Goal: Task Accomplishment & Management: Manage account settings

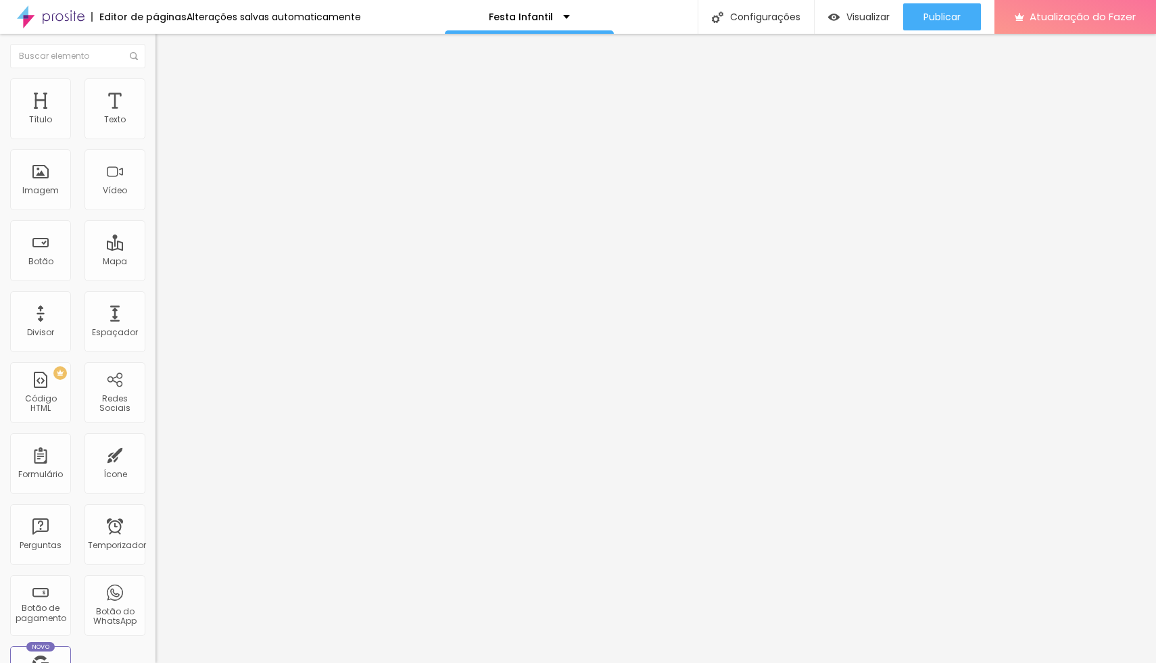
click at [155, 90] on li "Estilo" at bounding box center [232, 85] width 155 height 14
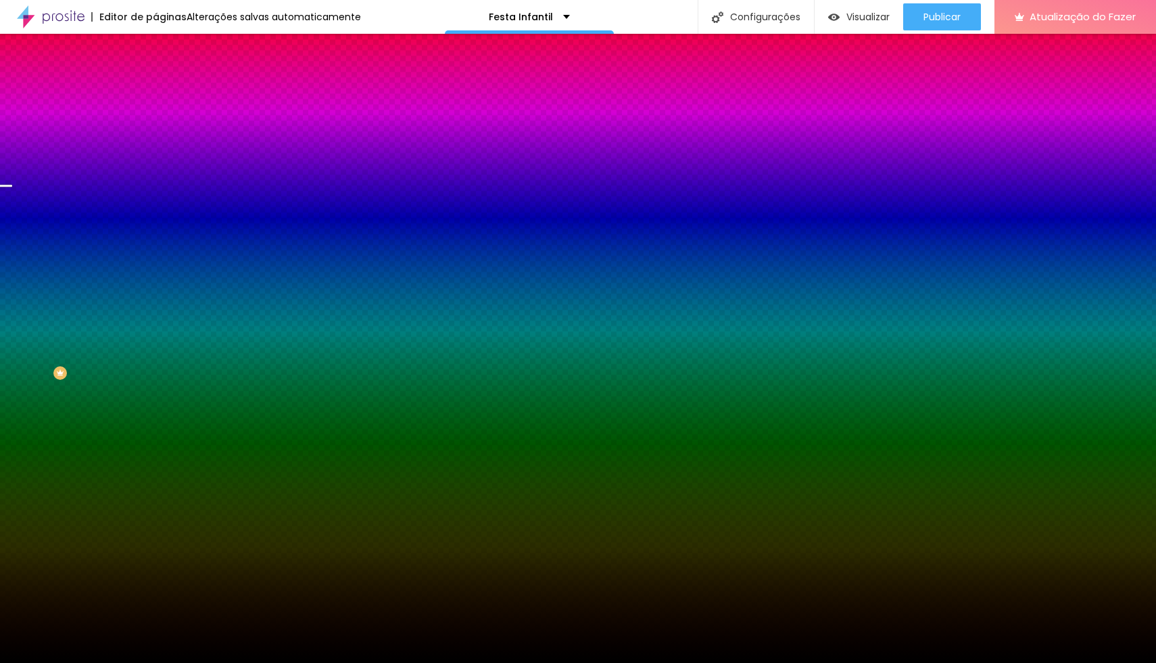
click at [155, 124] on span "Trocar imagem" at bounding box center [192, 118] width 74 height 11
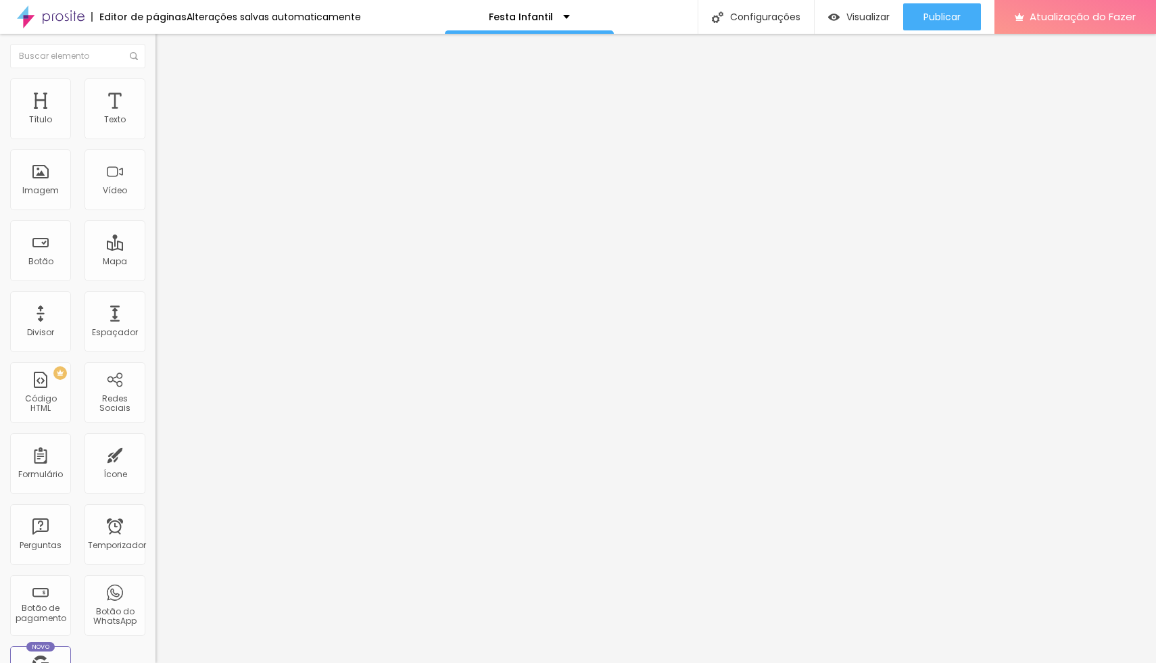
click at [168, 93] on font "Estilo" at bounding box center [178, 87] width 21 height 11
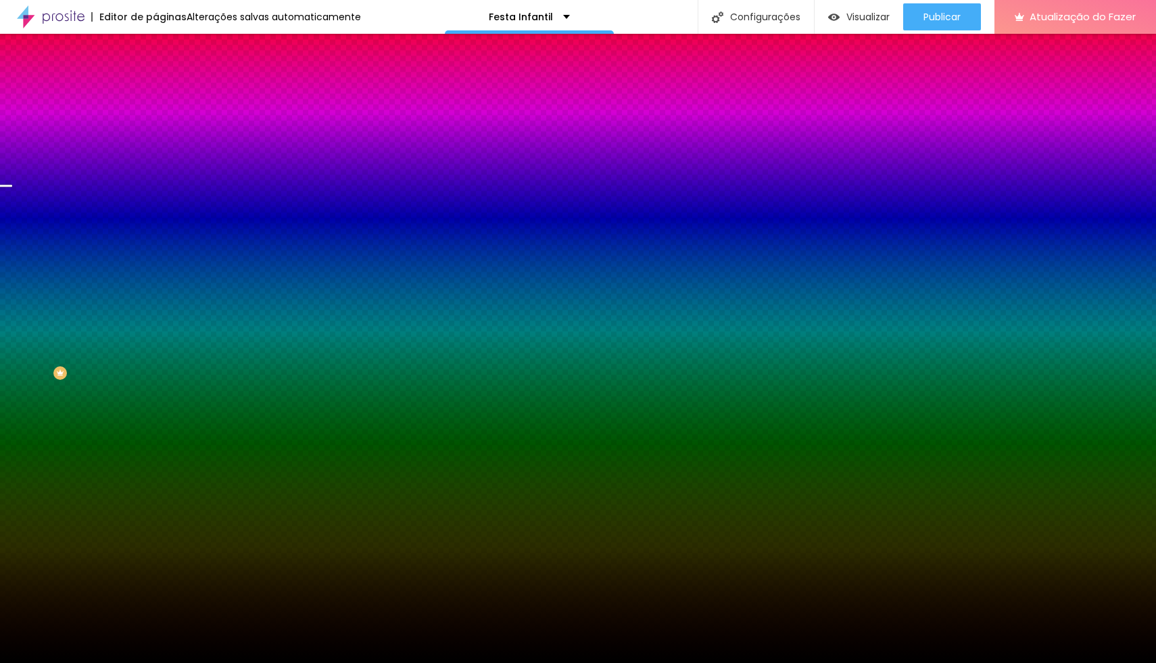
click at [164, 124] on font "Trocar imagem" at bounding box center [197, 118] width 66 height 11
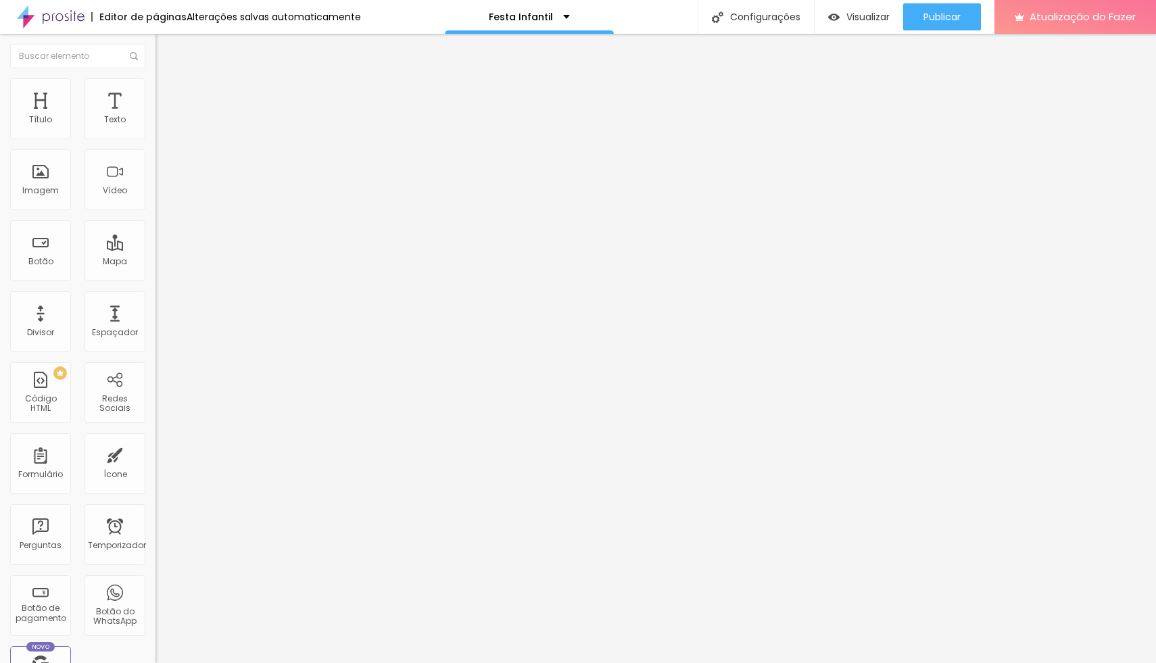
click at [164, 116] on font "Trocar imagem" at bounding box center [197, 110] width 66 height 11
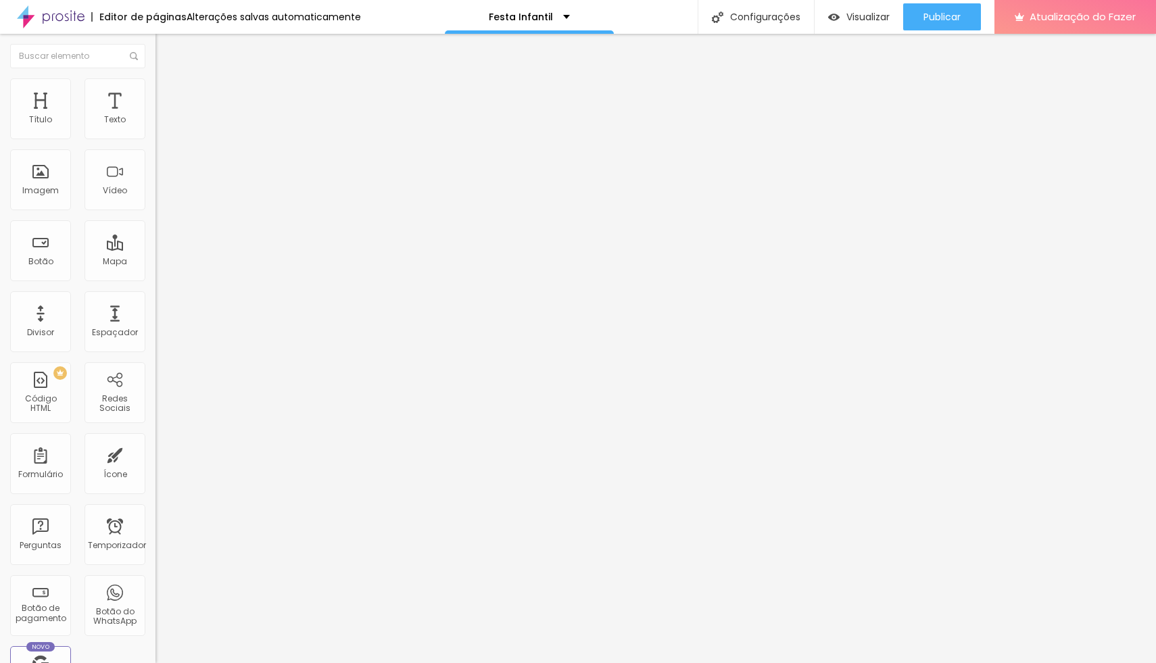
click at [164, 116] on font "Trocar imagem" at bounding box center [197, 110] width 66 height 11
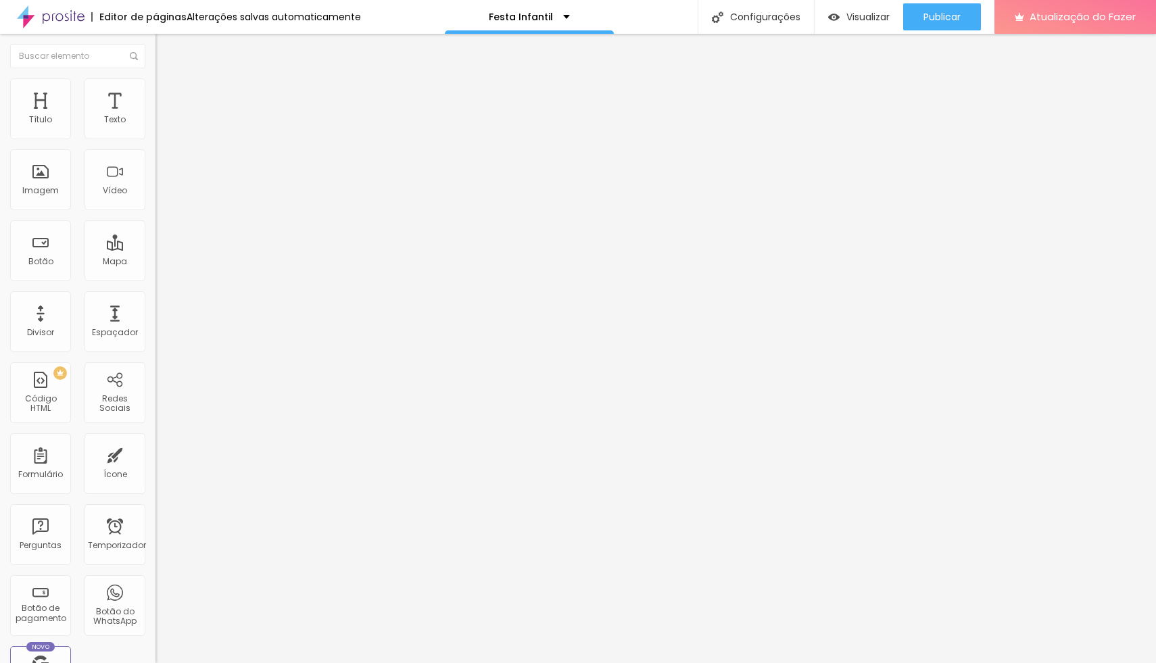
click at [164, 116] on font "Trocar imagem" at bounding box center [197, 110] width 66 height 11
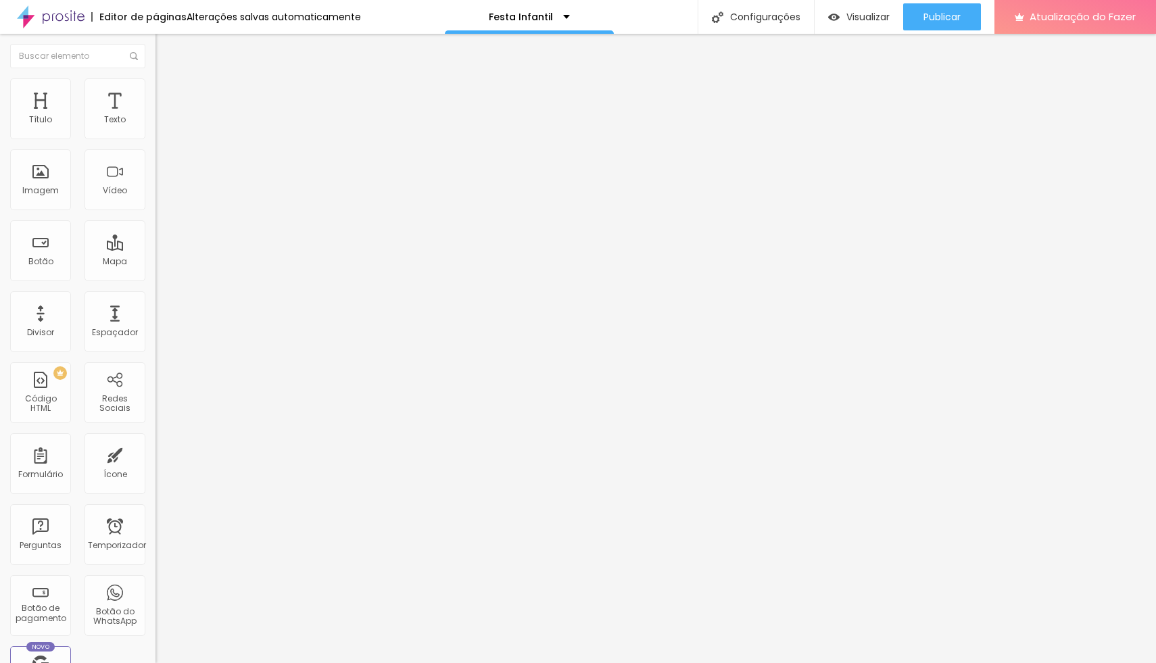
click at [155, 127] on input "https://www.youtube.com/watch?v=GDc8CrJKUbI&feature=emb_logo" at bounding box center [236, 121] width 162 height 14
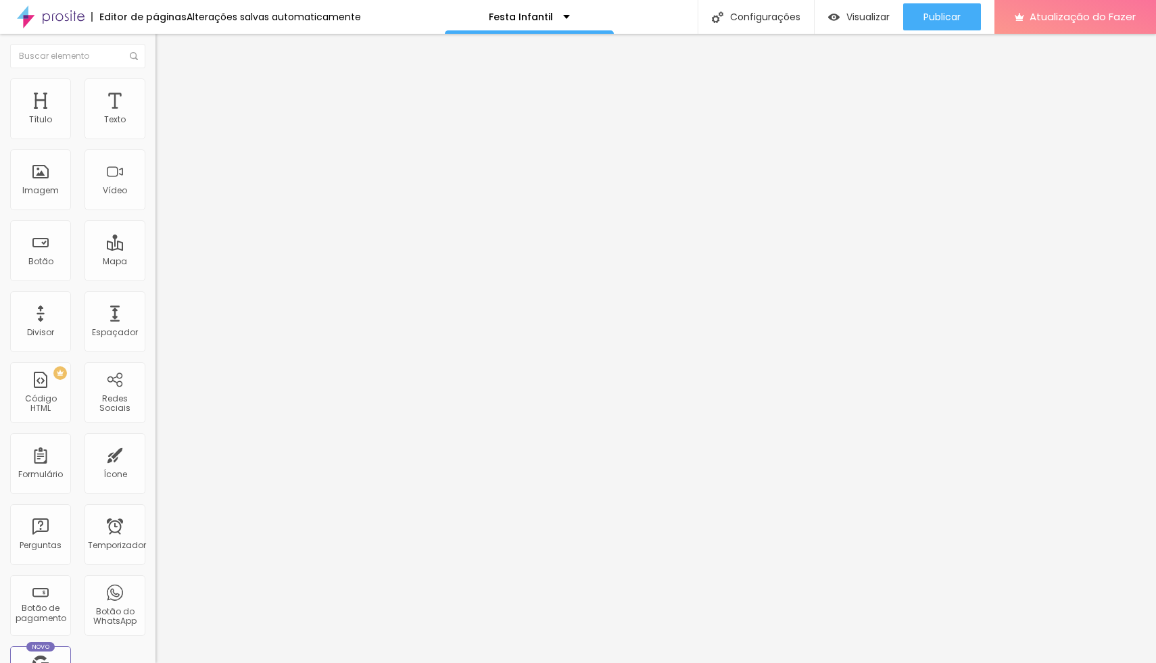
click at [155, 127] on input "https://www.youtube.com/watch?v=GDc8CrJKUbI&feature=emb_logo" at bounding box center [236, 121] width 162 height 14
paste input "drive.google.com/drive/folders/1cugxMuBMRml5qhaXJZUiMikUpxocBLMV"
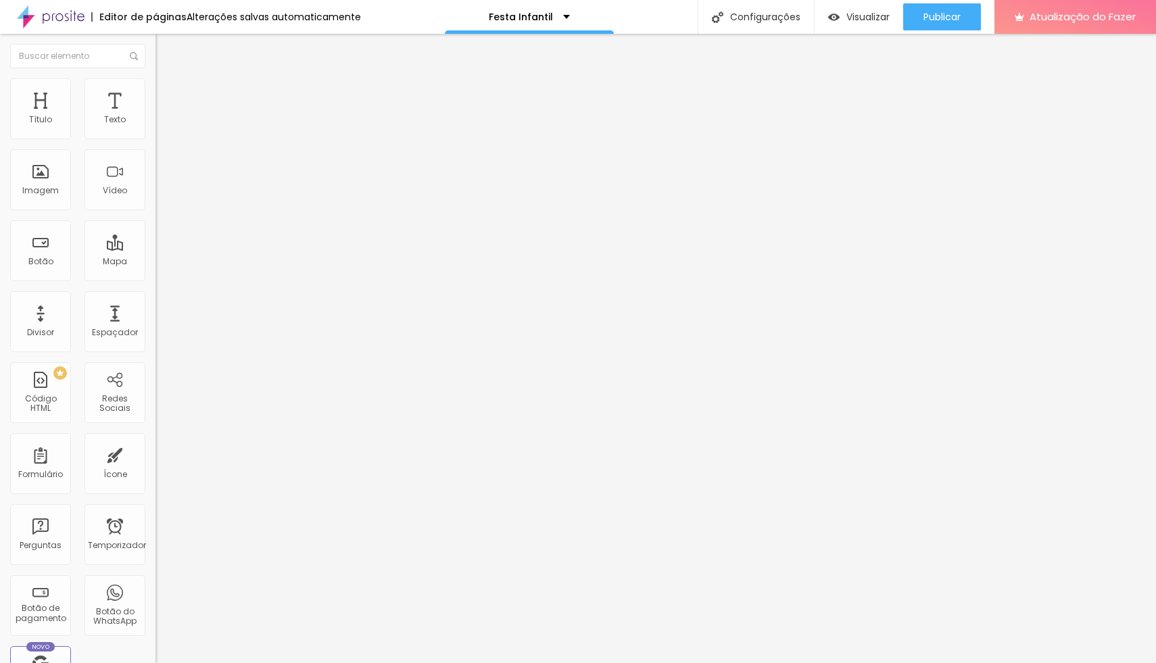
type input "https://drive.google.com/drive/folders/1cugxMuBMRml5qhaXJZUiMikUpxocBLMV"
click at [155, 89] on li "Estilo" at bounding box center [232, 85] width 155 height 14
click at [155, 92] on li "Avançado" at bounding box center [232, 99] width 155 height 14
click at [155, 77] on img at bounding box center [161, 71] width 12 height 12
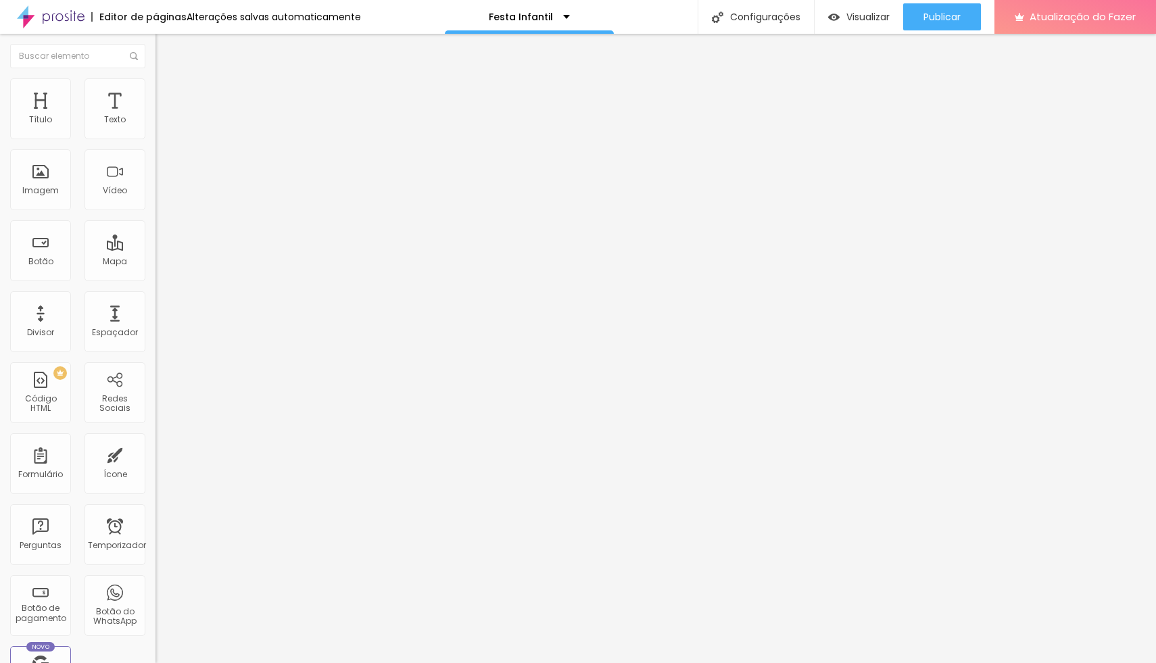
click at [164, 116] on font "Trocar imagem" at bounding box center [197, 110] width 66 height 11
click at [155, 116] on span "Trocar imagem" at bounding box center [192, 110] width 74 height 11
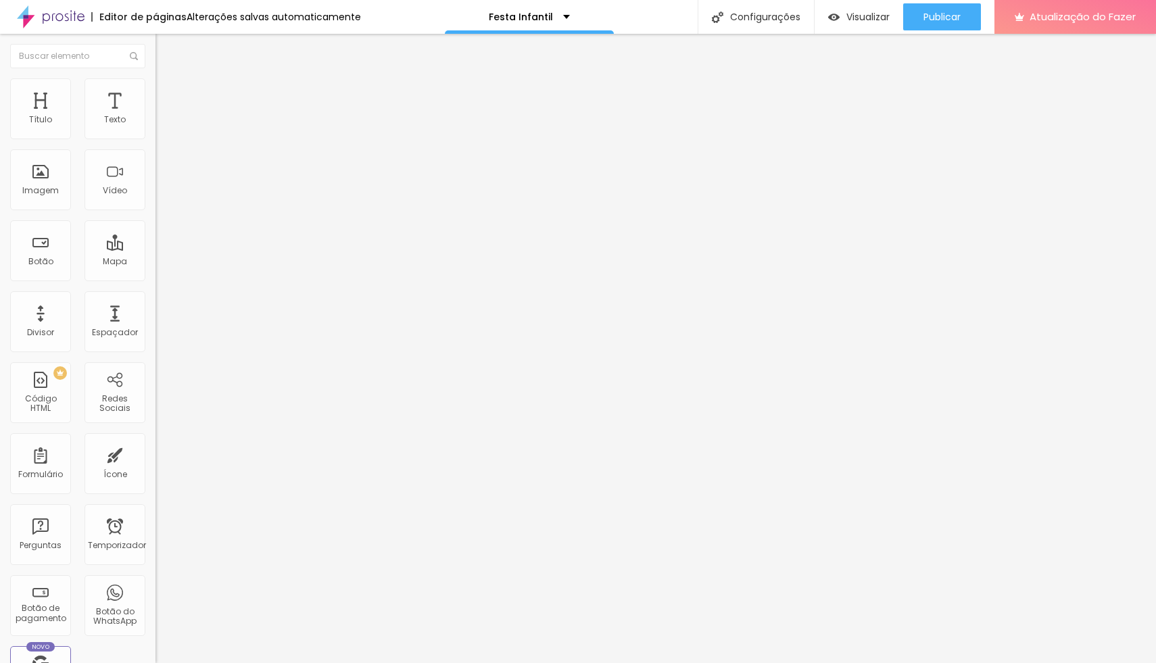
click at [164, 116] on font "Trocar imagem" at bounding box center [197, 110] width 66 height 11
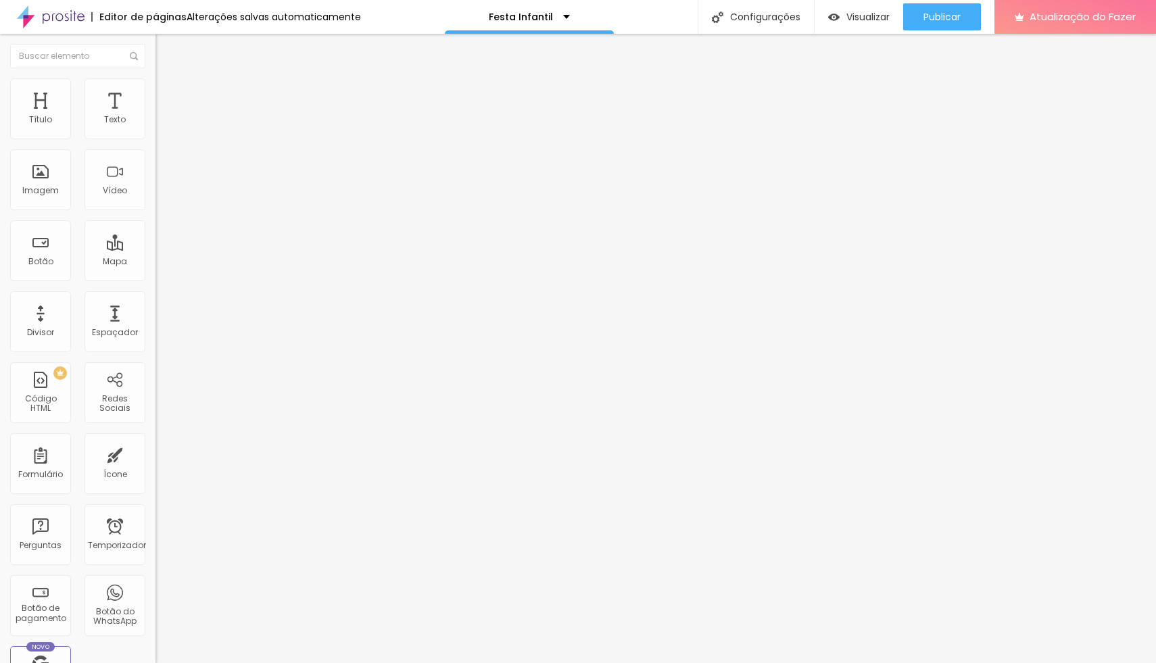
click at [155, 171] on img at bounding box center [159, 166] width 9 height 9
click at [155, 182] on img at bounding box center [159, 176] width 9 height 9
click at [155, 115] on div "Trocar imagem" at bounding box center [232, 109] width 155 height 9
click at [164, 116] on font "Trocar imagem" at bounding box center [197, 110] width 66 height 11
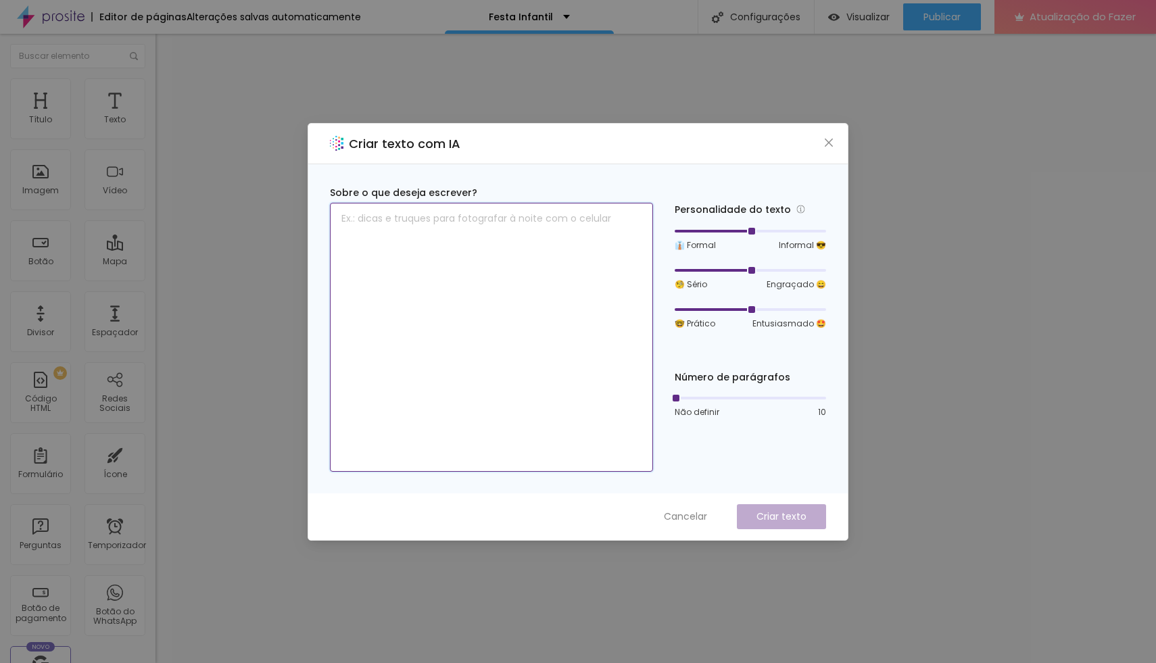
click at [434, 241] on textarea at bounding box center [491, 337] width 323 height 269
type textarea "sobre festa infatil"
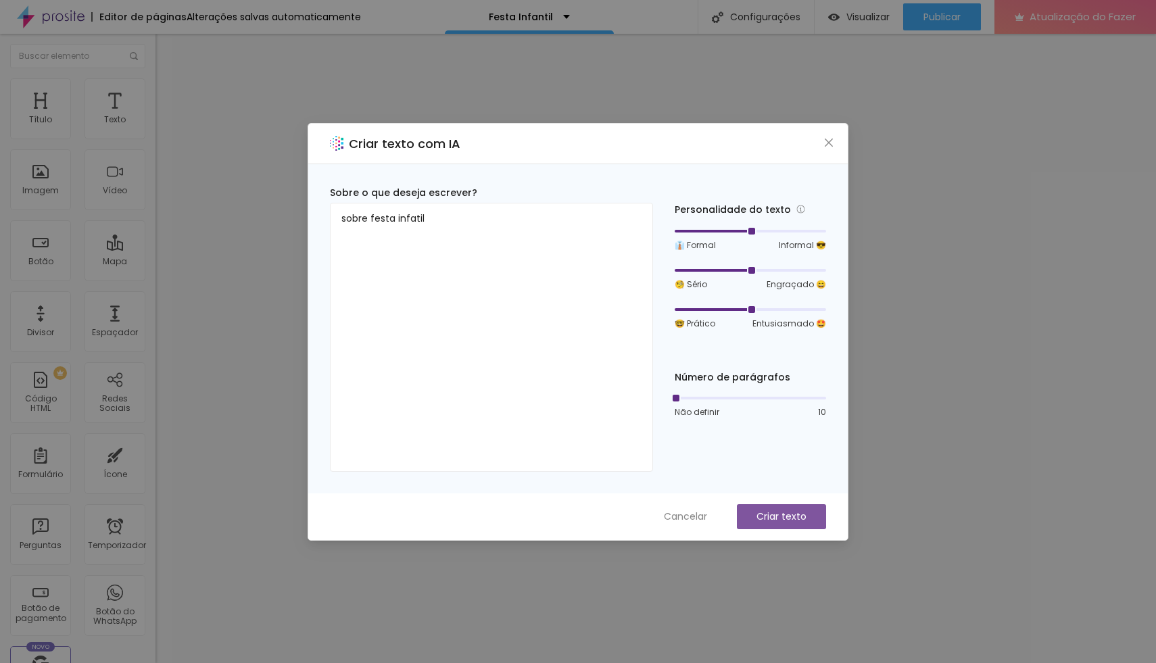
click at [774, 515] on font "Criar texto" at bounding box center [782, 517] width 50 height 14
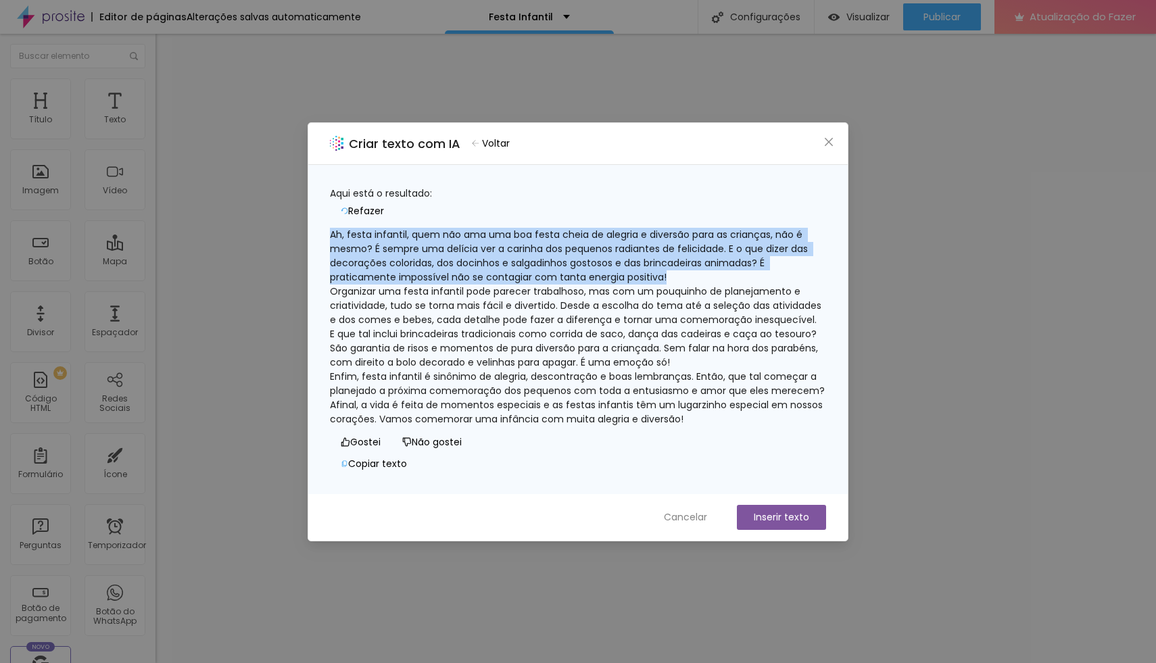
drag, startPoint x: 348, startPoint y: 227, endPoint x: 752, endPoint y: 273, distance: 406.2
click at [752, 273] on div "Ah, festa infantil, quem não ama uma boa festa cheia de alegria e diversão para…" at bounding box center [578, 327] width 496 height 199
click at [339, 231] on div "Ah, festa infantil, quem não ama uma boa festa cheia de alegria e diversão para…" at bounding box center [578, 327] width 496 height 199
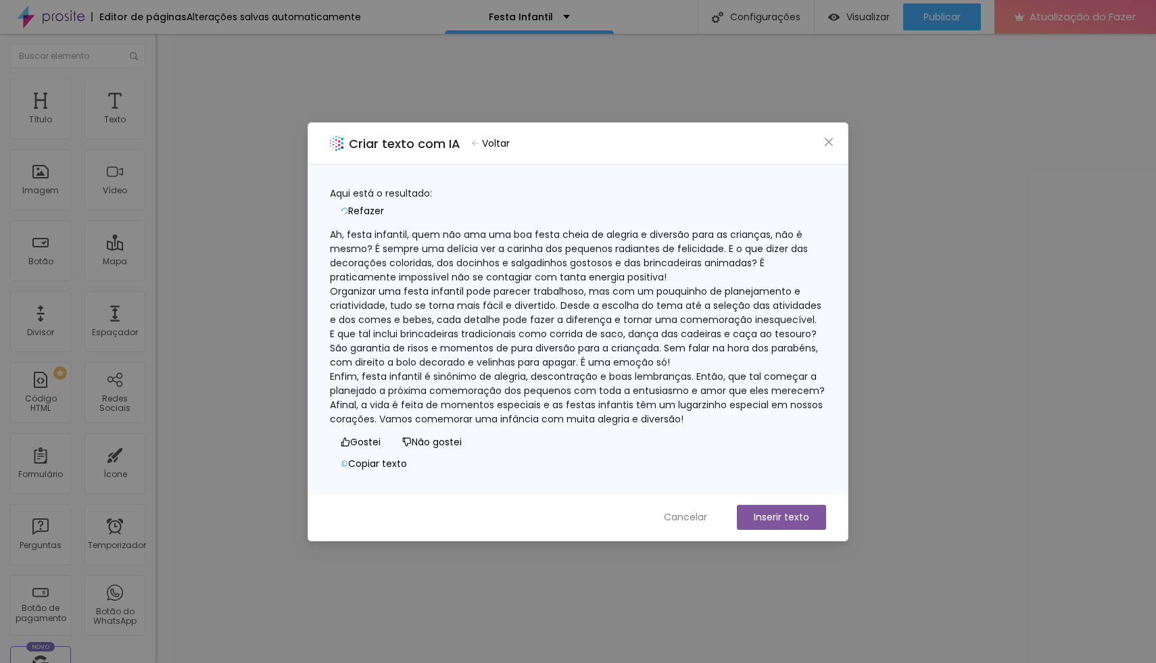
scroll to position [84, 0]
drag, startPoint x: 347, startPoint y: 226, endPoint x: 531, endPoint y: 443, distance: 284.4
click at [531, 443] on div "Aqui está o resultado: Refazer Ah, festa infantil, quem não ama uma boa festa c…" at bounding box center [578, 331] width 496 height 289
copy div "Ah, festa infantil, quem não ama uma boa festa cheia de alegria e diversão para…"
click at [974, 243] on div "Criar texto com IA Voltar Aqui está o resultado: Refazer Ah, festa infantil, qu…" at bounding box center [578, 331] width 1156 height 663
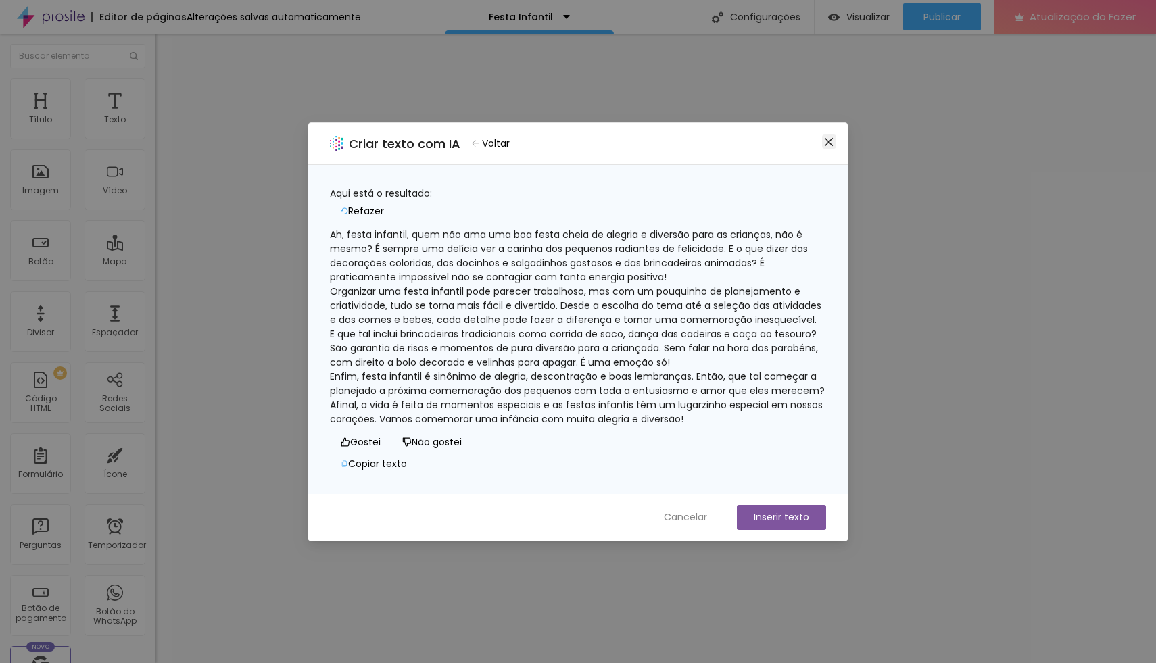
click at [829, 142] on icon "fechar" at bounding box center [829, 141] width 8 height 8
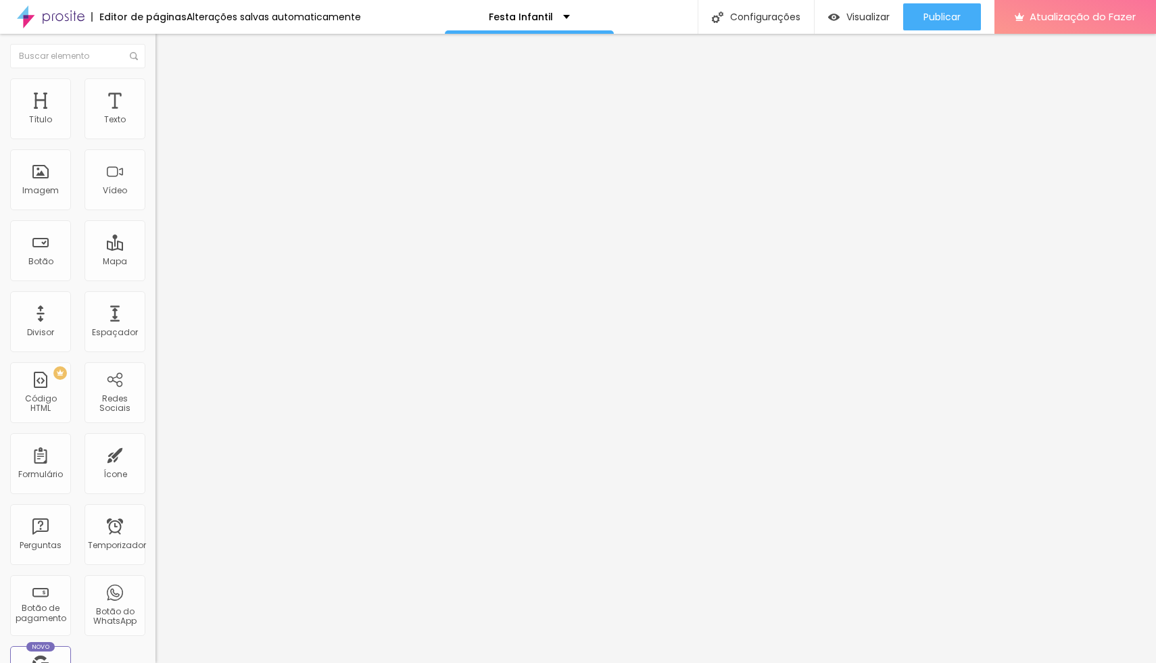
click at [168, 93] on font "Avançado" at bounding box center [190, 87] width 45 height 11
type input "16"
type input "19"
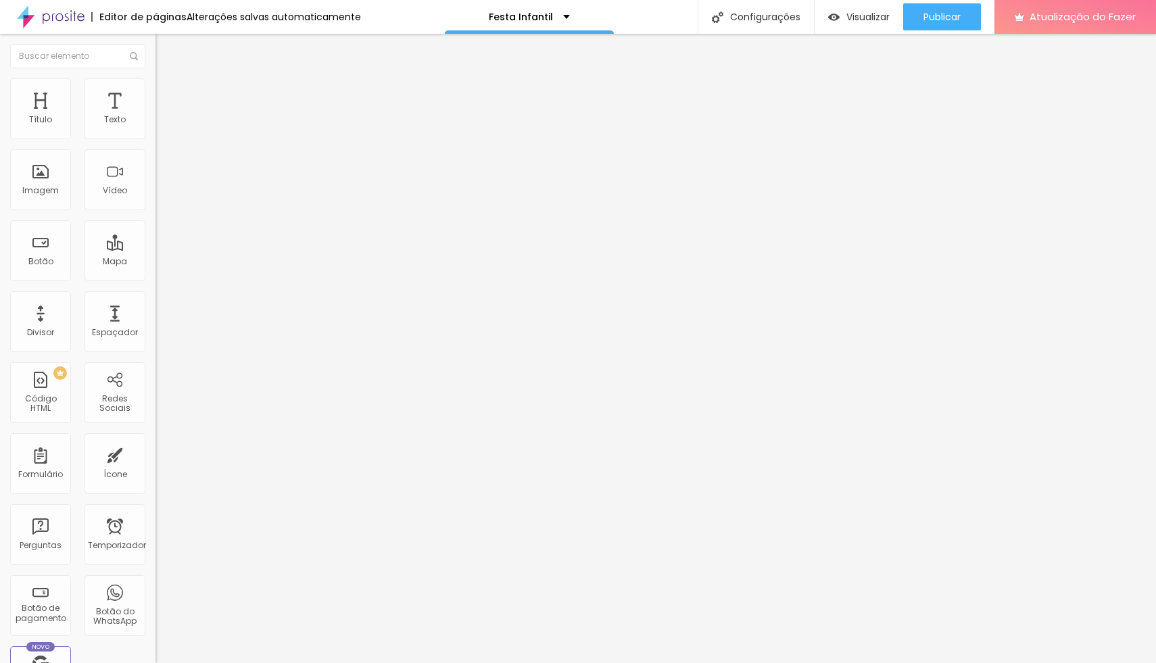
type input "22"
type input "35"
type input "36"
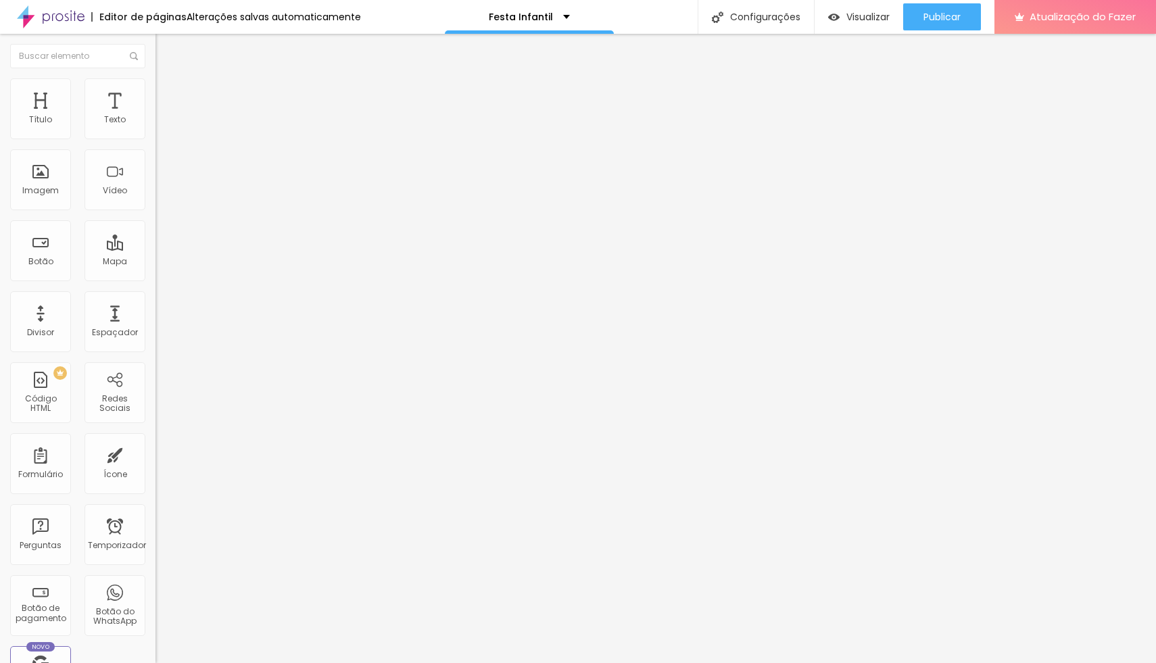
type input "36"
type input "37"
type input "38"
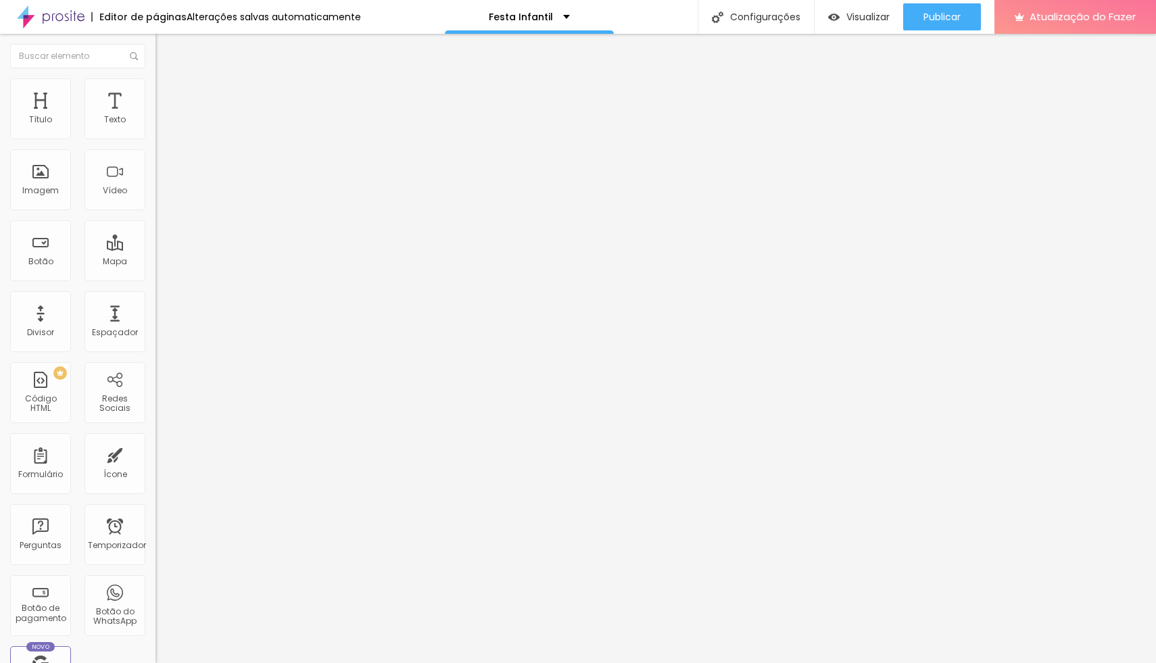
type input "39"
type input "40"
type input "41"
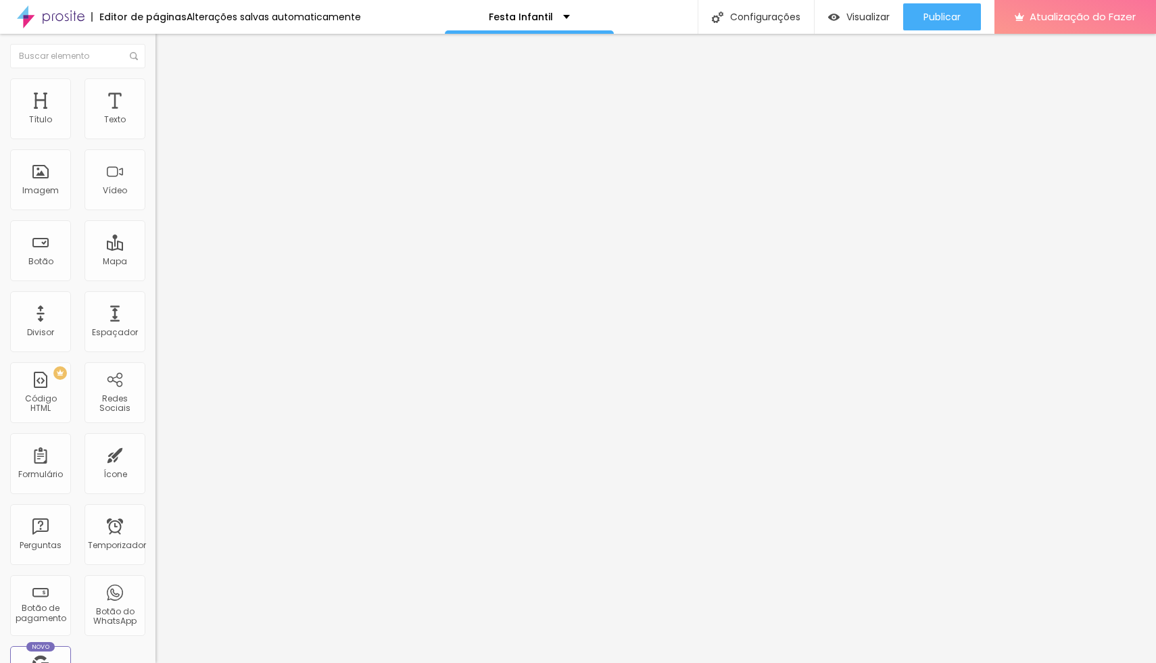
type input "41"
type input "42"
type input "43"
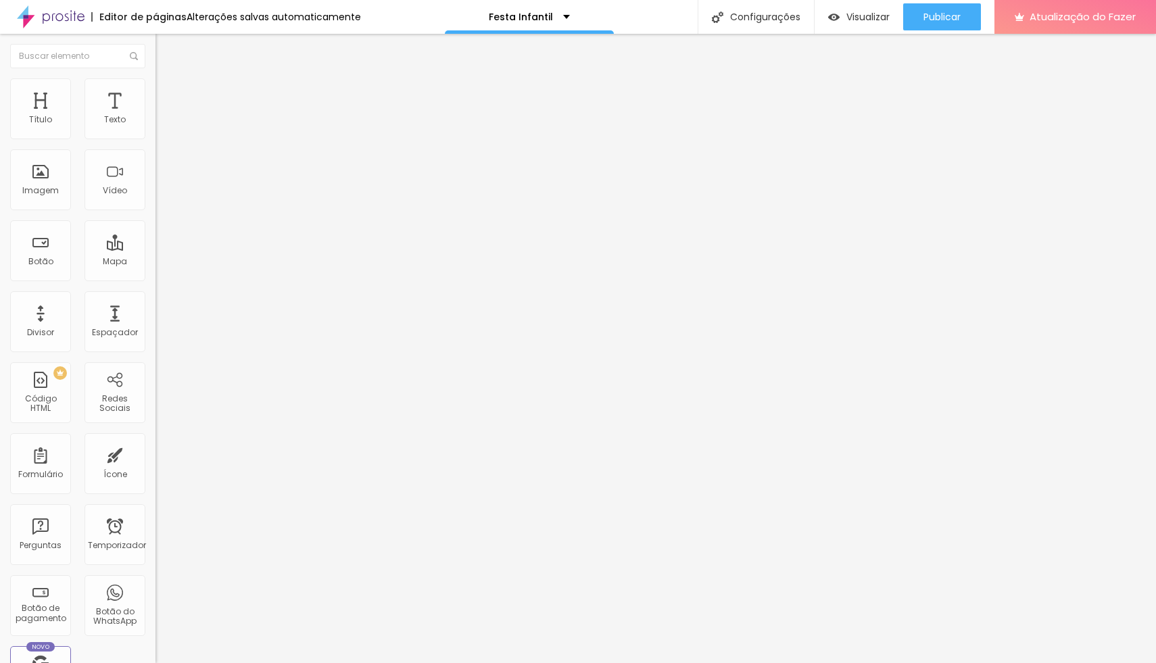
type input "45"
type input "47"
type input "49"
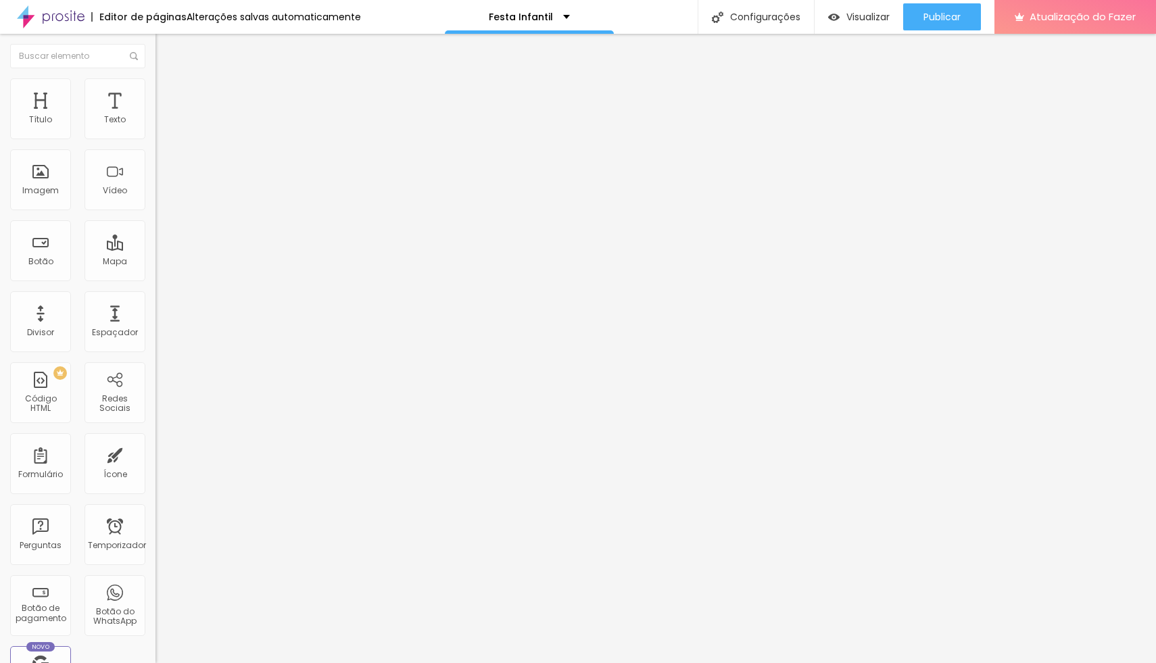
type input "49"
type input "50"
type input "51"
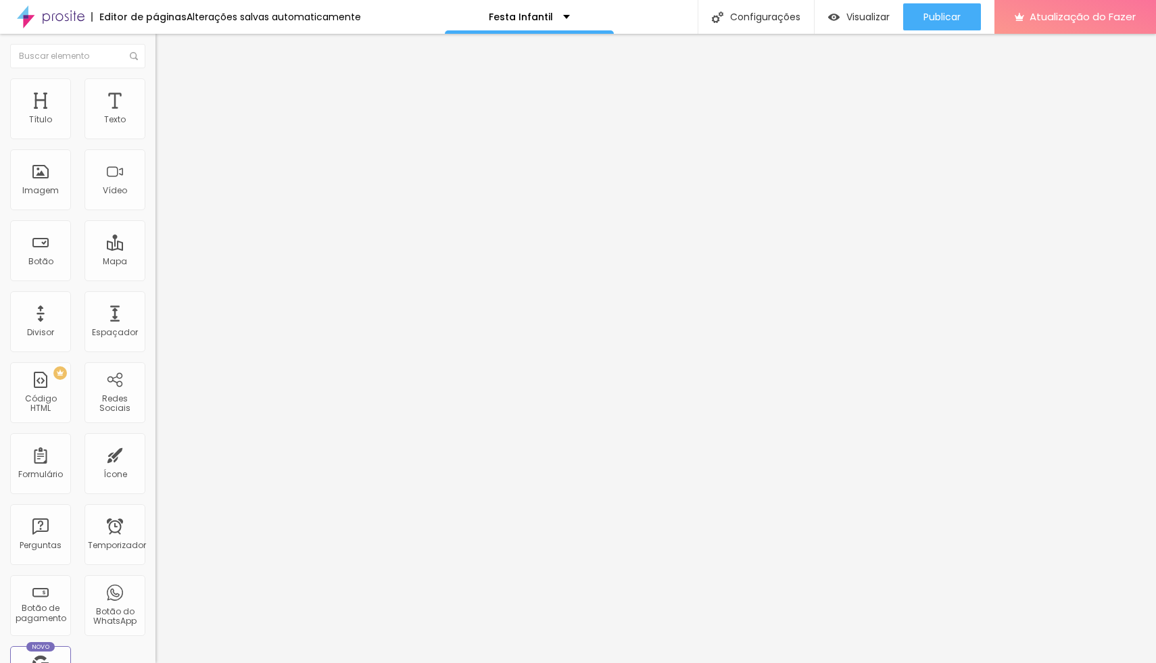
type input "52"
type input "57"
type input "60"
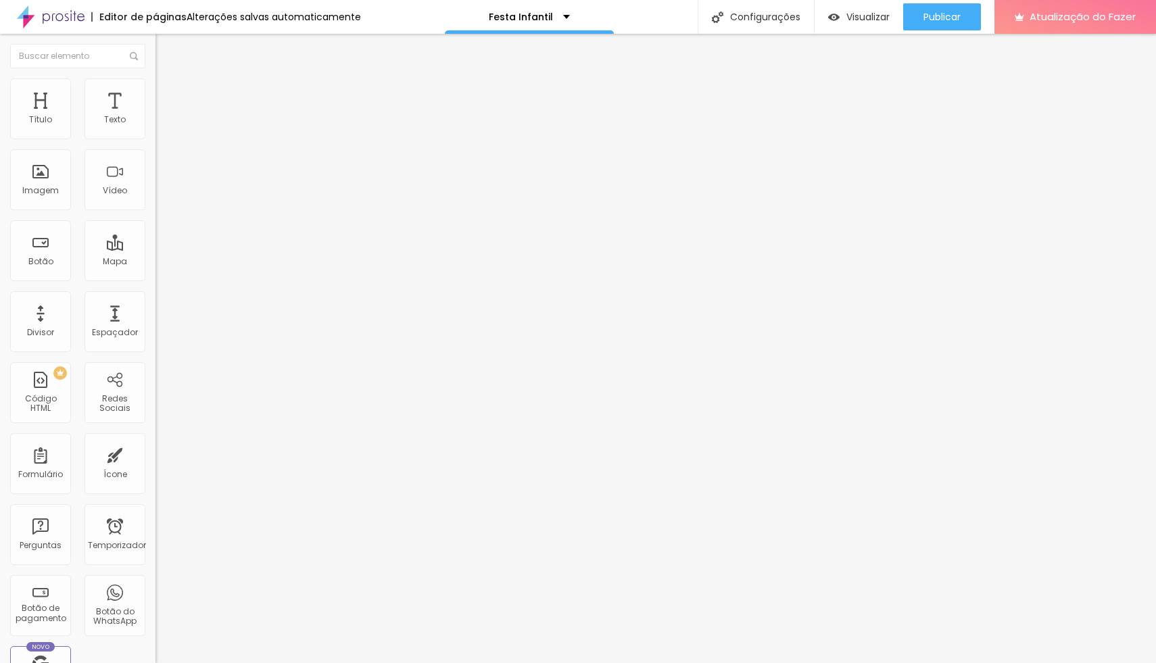
type input "60"
type input "61"
type input "62"
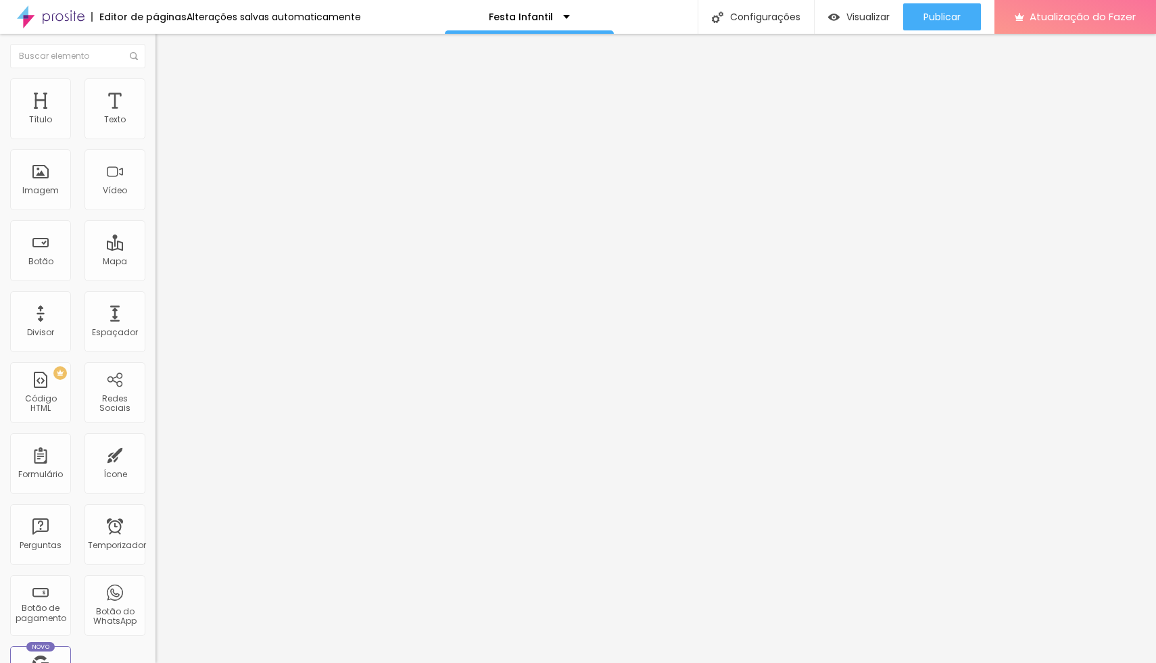
type input "60"
type input "52"
type input "48"
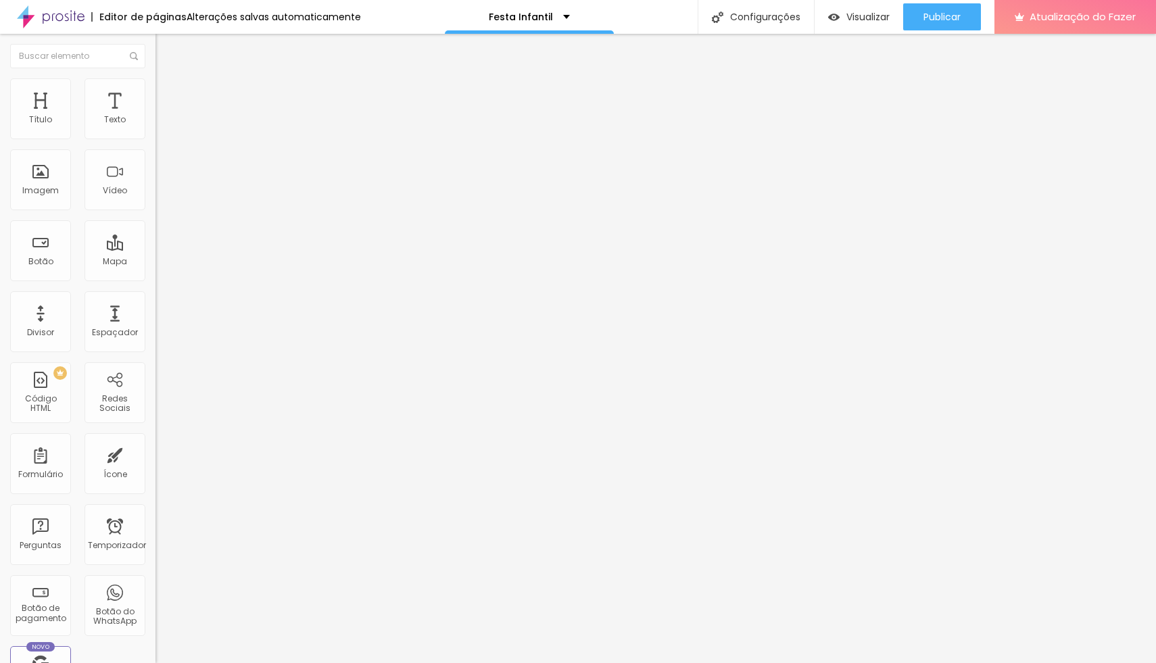
type input "48"
type input "41"
type input "39"
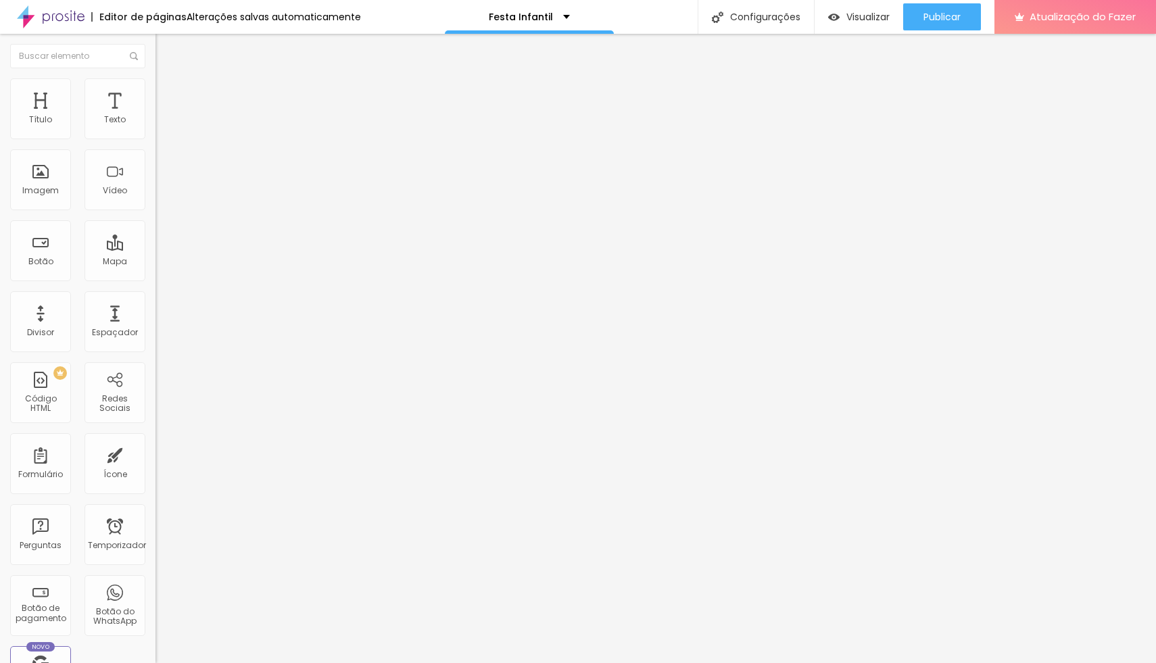
type input "38"
type input "36"
type input "34"
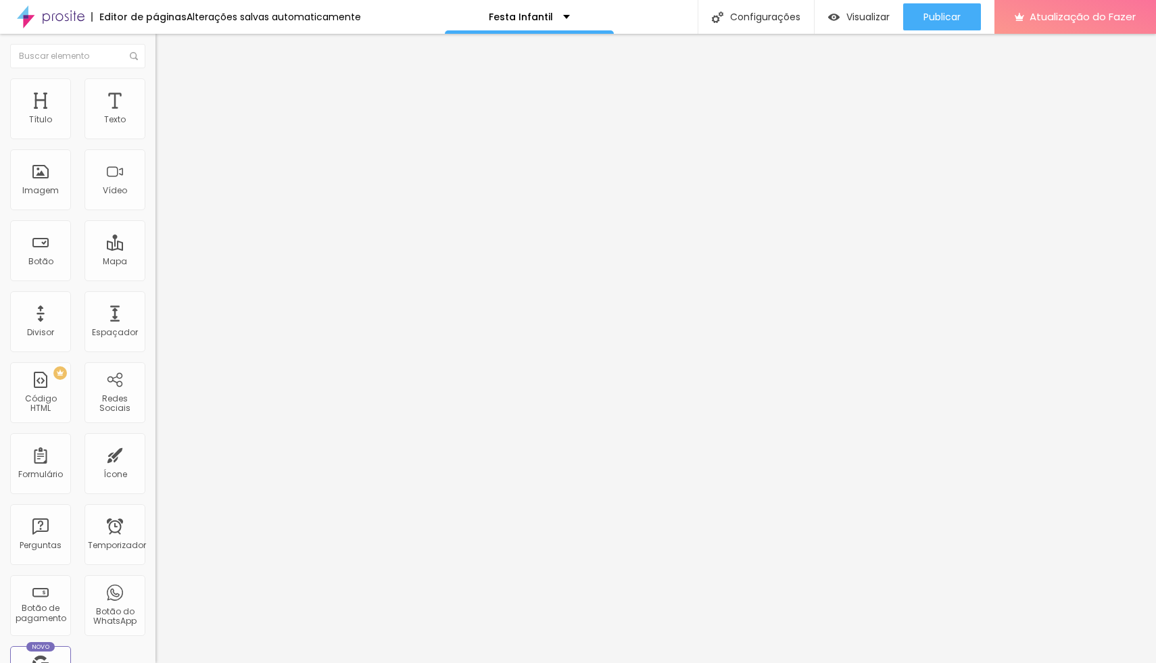
type input "34"
type input "32"
type input "28"
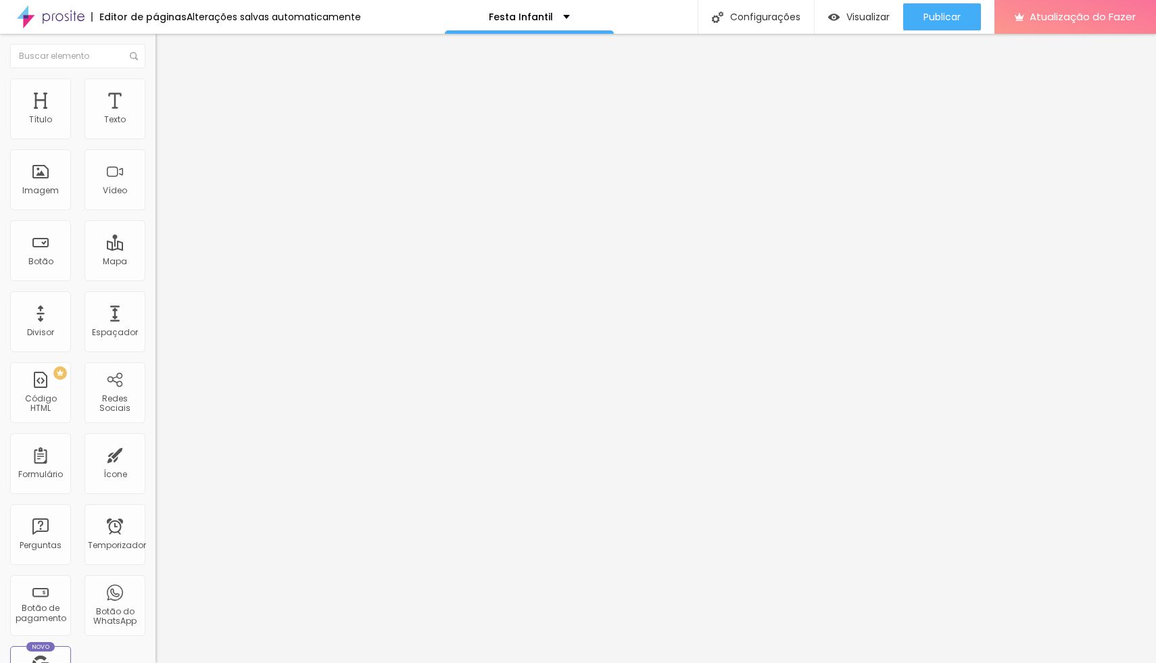
type input "26"
type input "24"
type input "22"
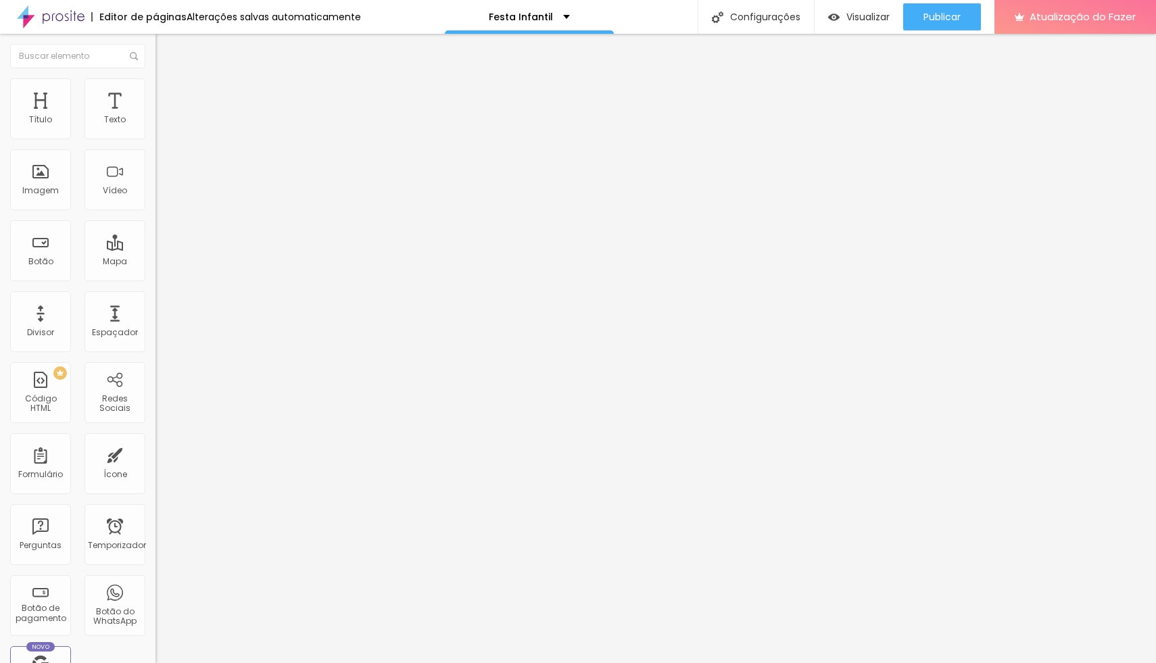
type input "22"
type input "19"
type input "14"
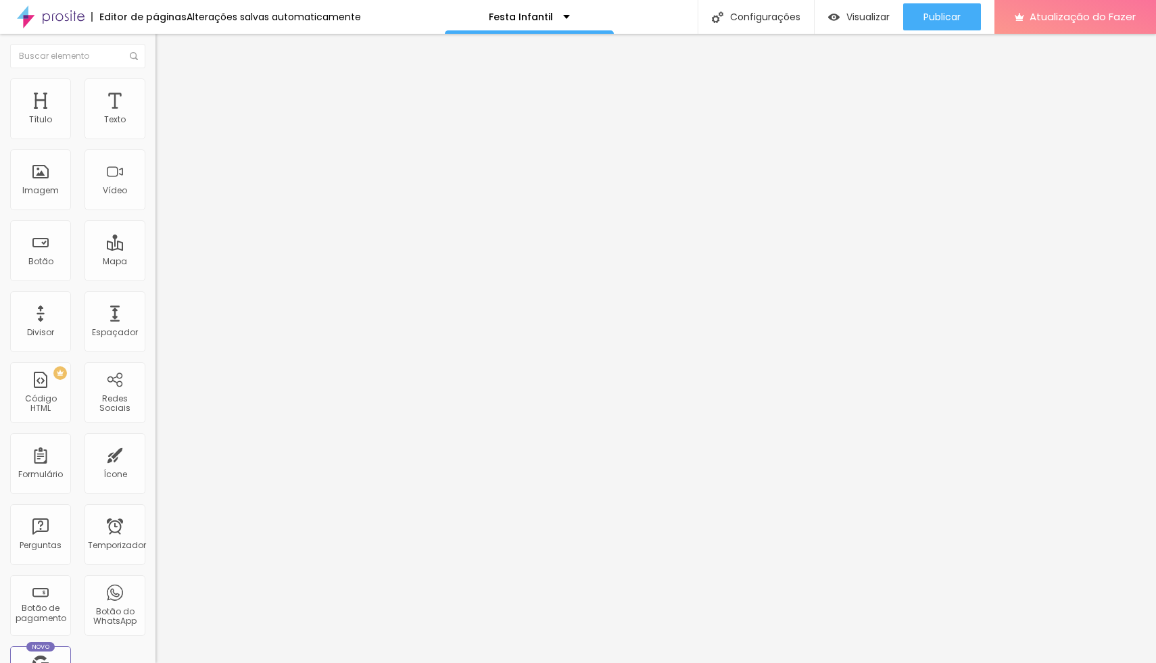
type input "10"
type input "8"
type input "4"
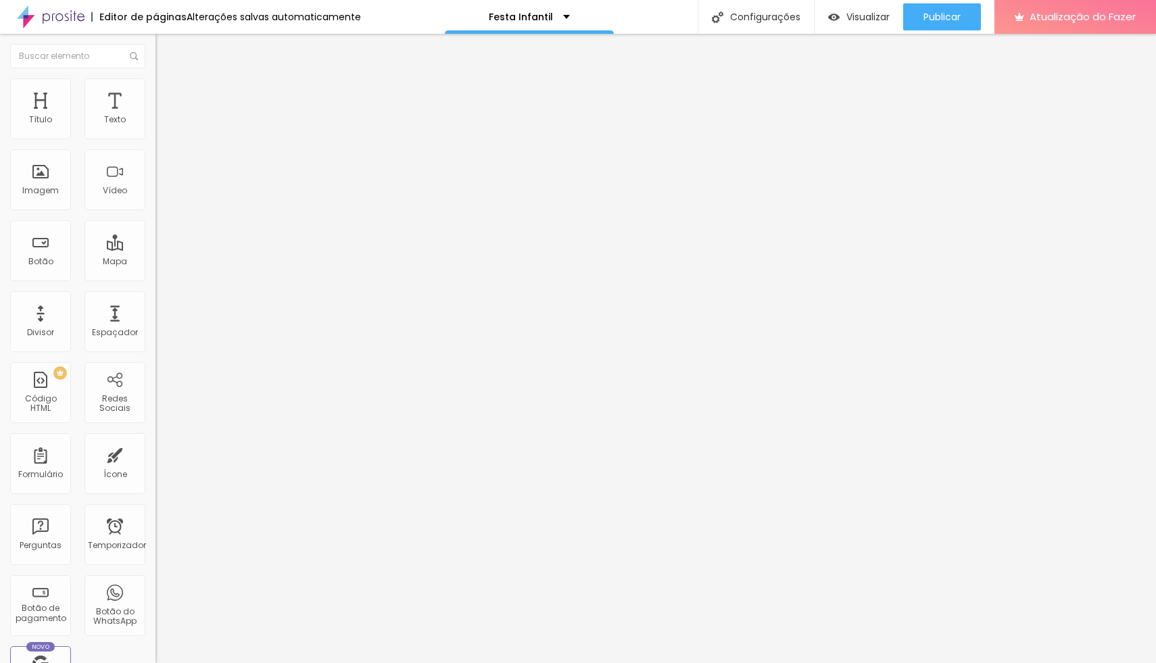
type input "4"
drag, startPoint x: 45, startPoint y: 160, endPoint x: 31, endPoint y: 143, distance: 21.6
click at [155, 283] on div "4 Espaço de baixo" at bounding box center [232, 378] width 155 height 191
type input "10"
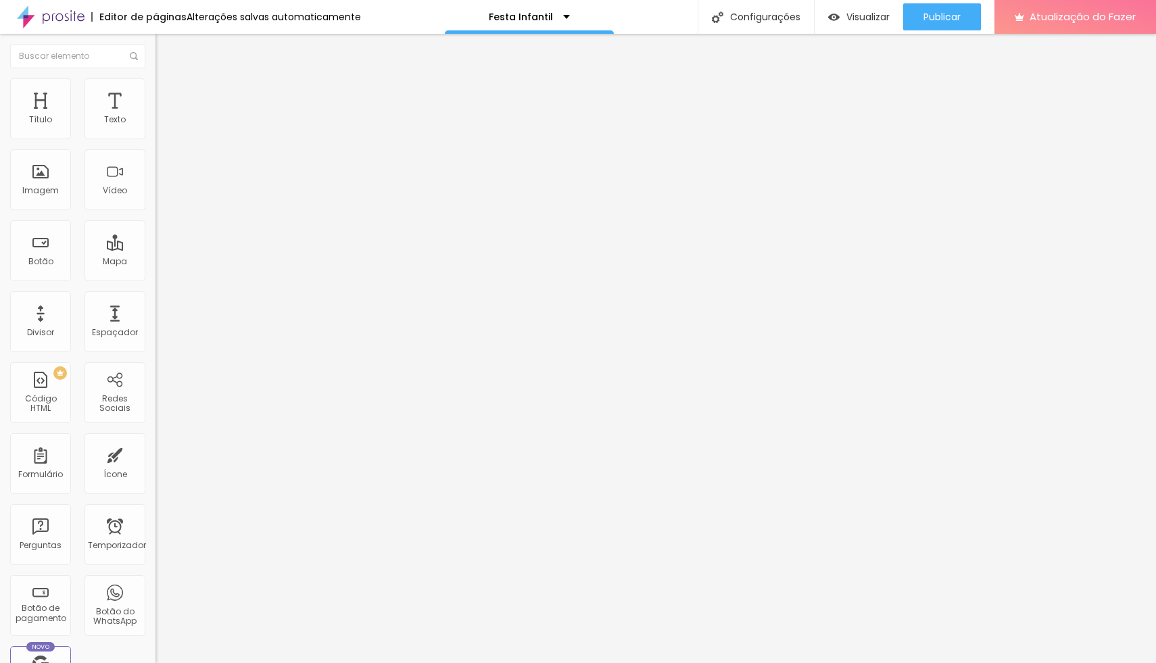
type input "12"
type input "13"
type input "14"
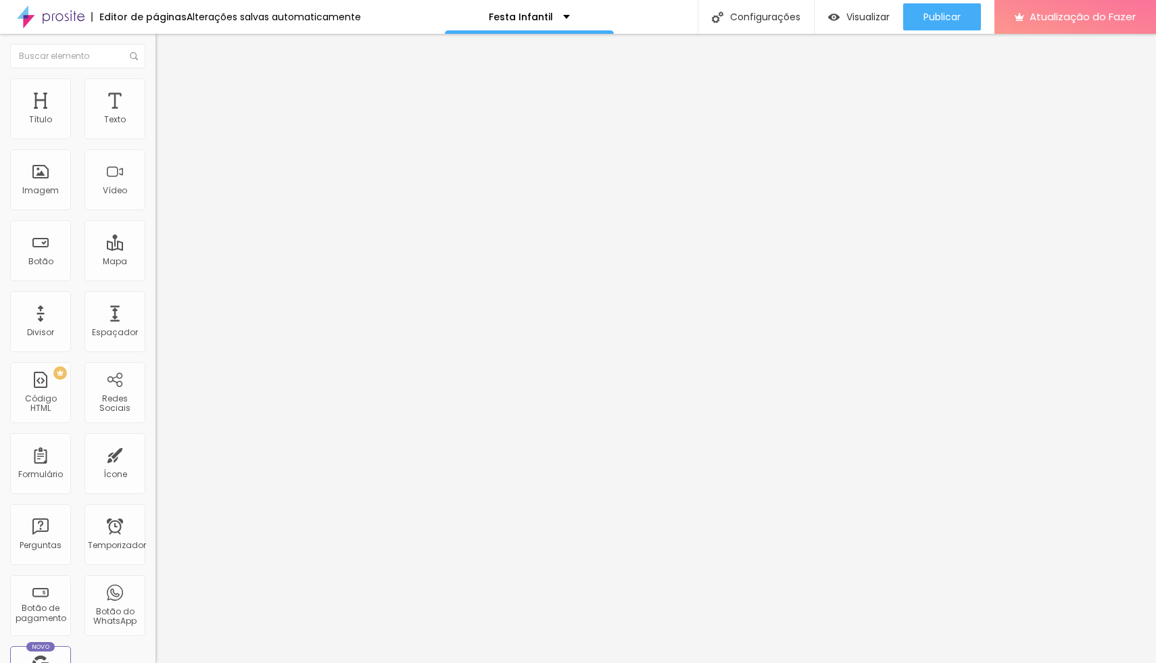
type input "14"
type input "17"
type input "20"
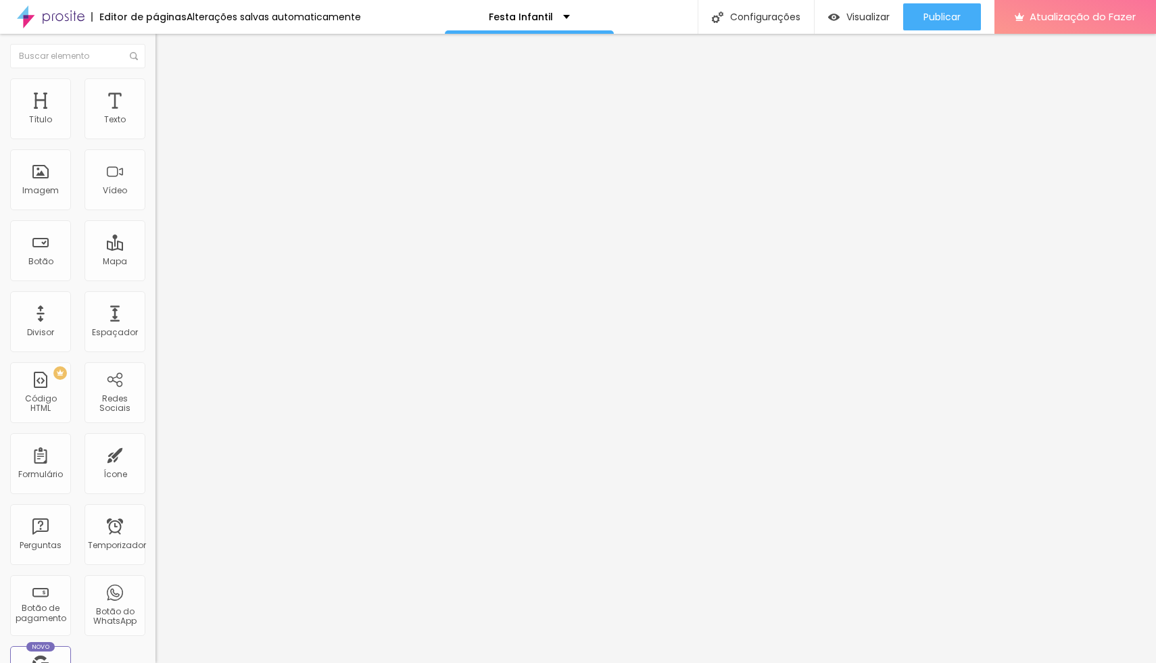
type input "23"
type input "25"
type input "26"
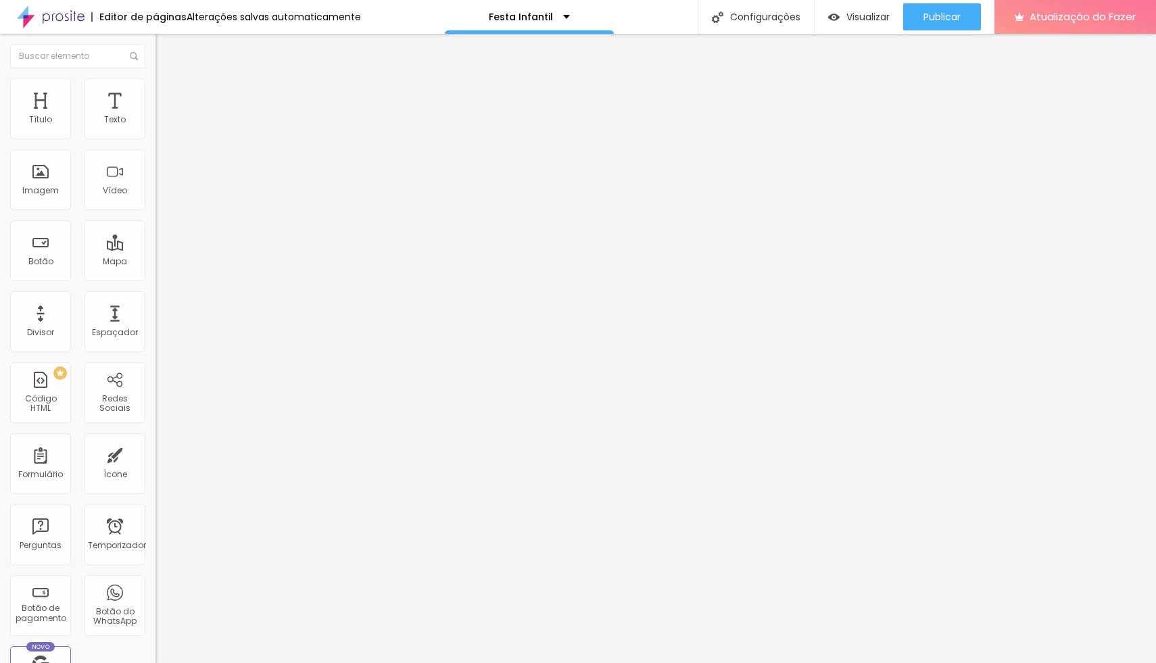
type input "26"
type input "28"
type input "29"
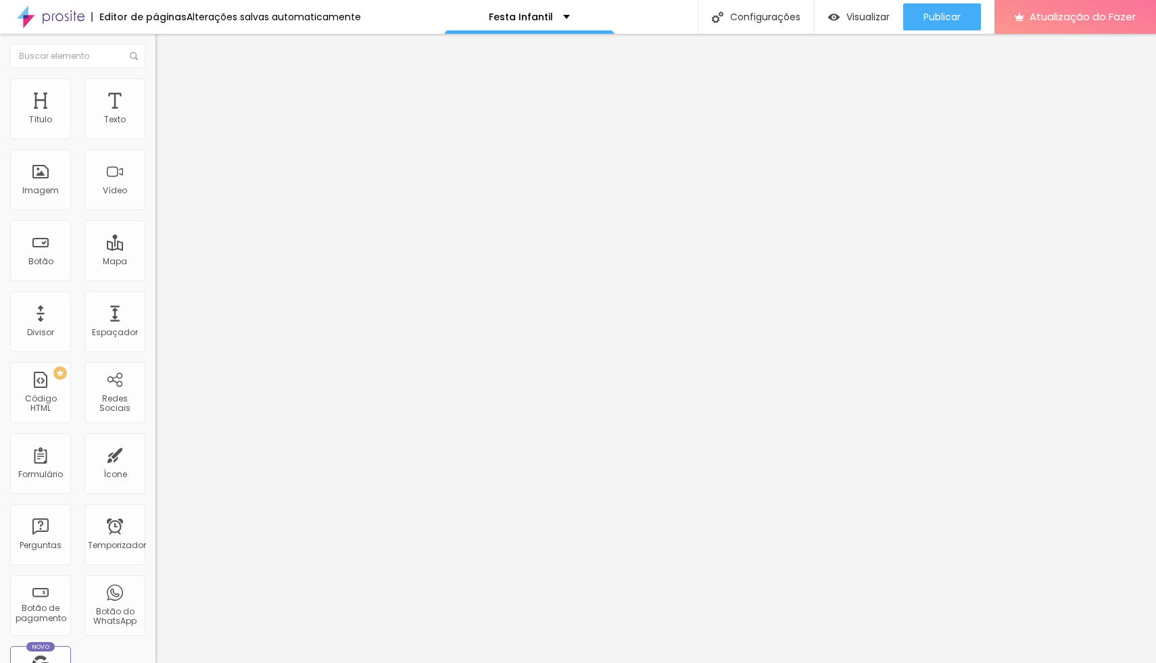
type input "30"
type input "31"
type input "32"
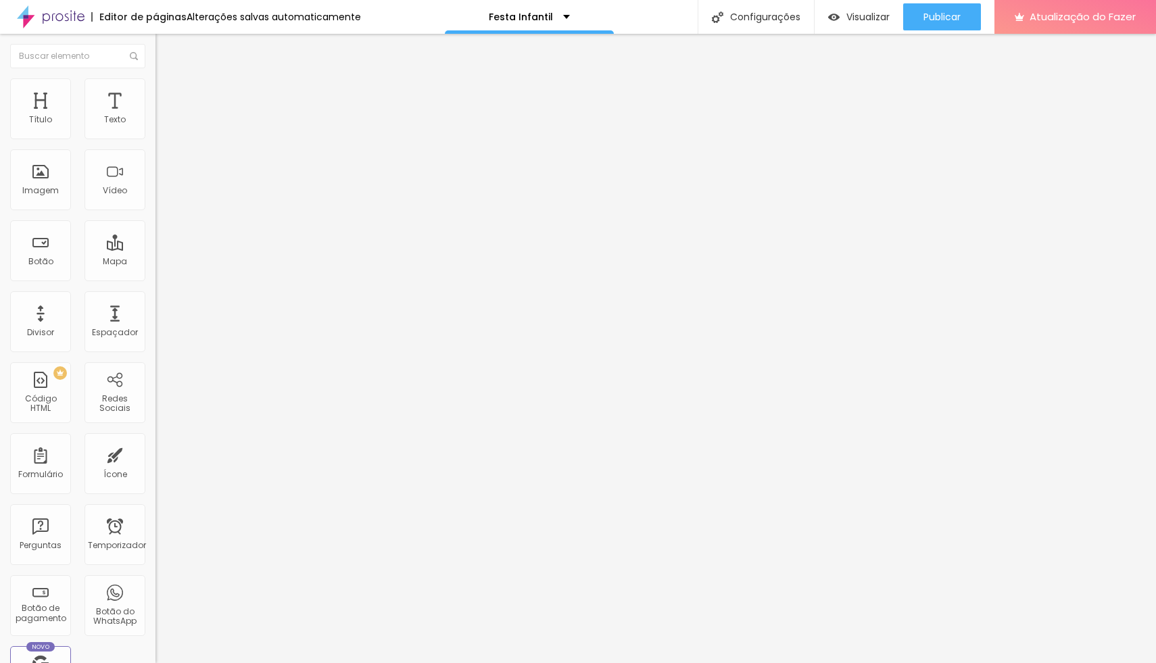
type input "32"
type input "33"
type input "34"
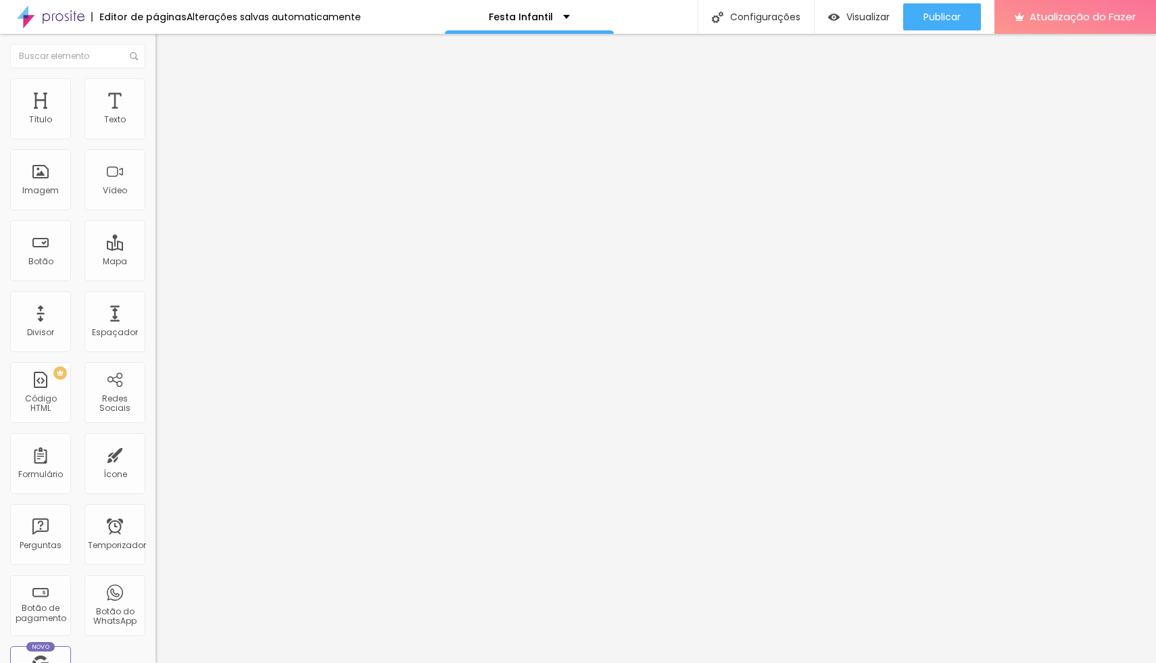
type input "35"
type input "38"
type input "41"
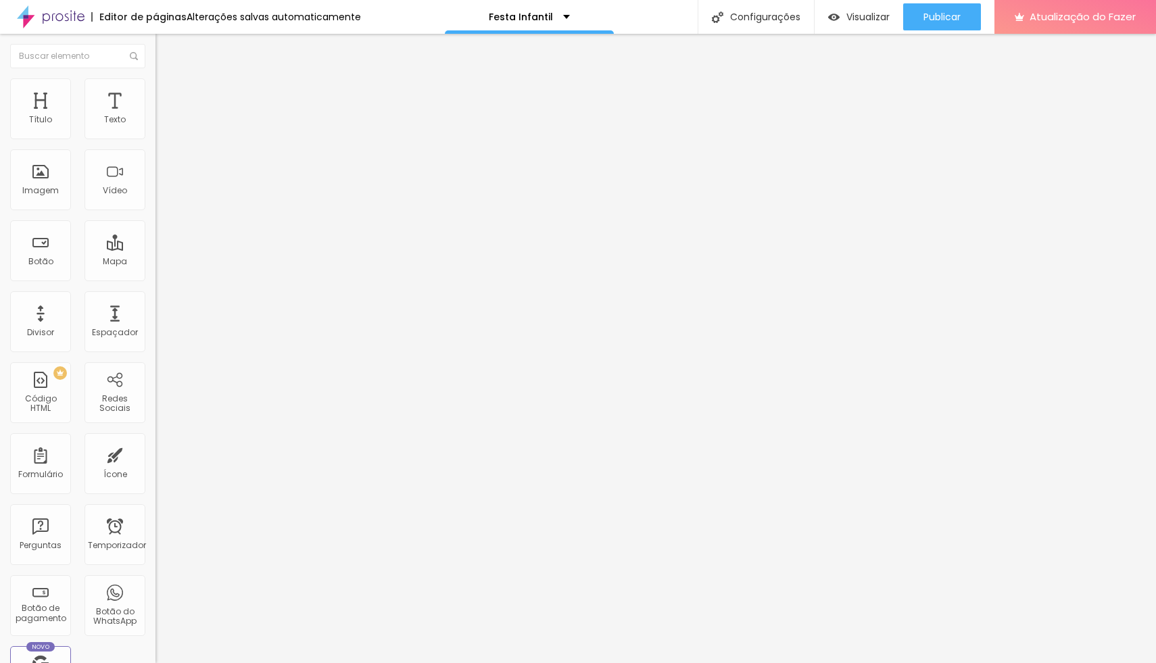
type input "41"
type input "43"
type input "44"
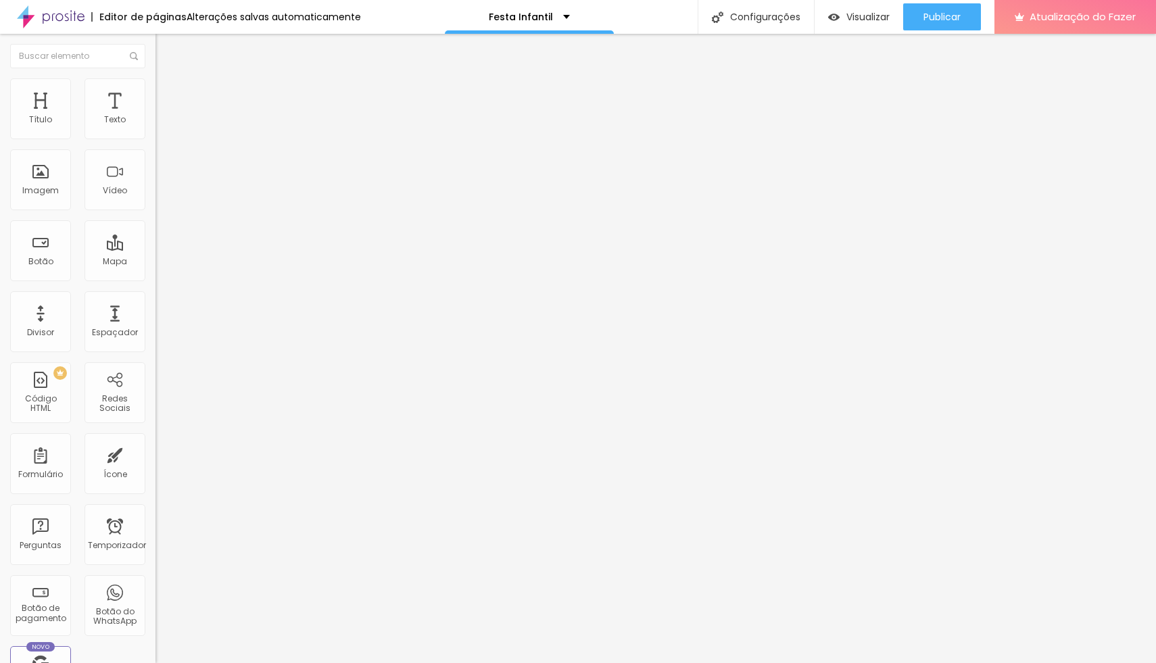
type input "46"
type input "48"
type input "50"
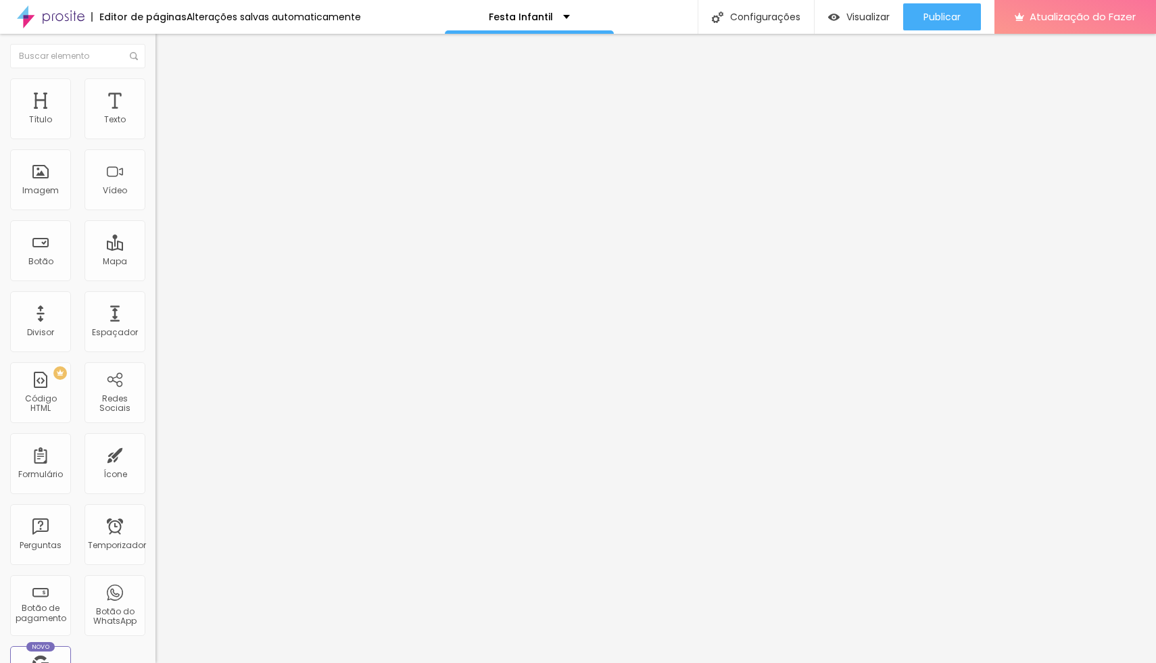
type input "50"
type input "53"
type input "58"
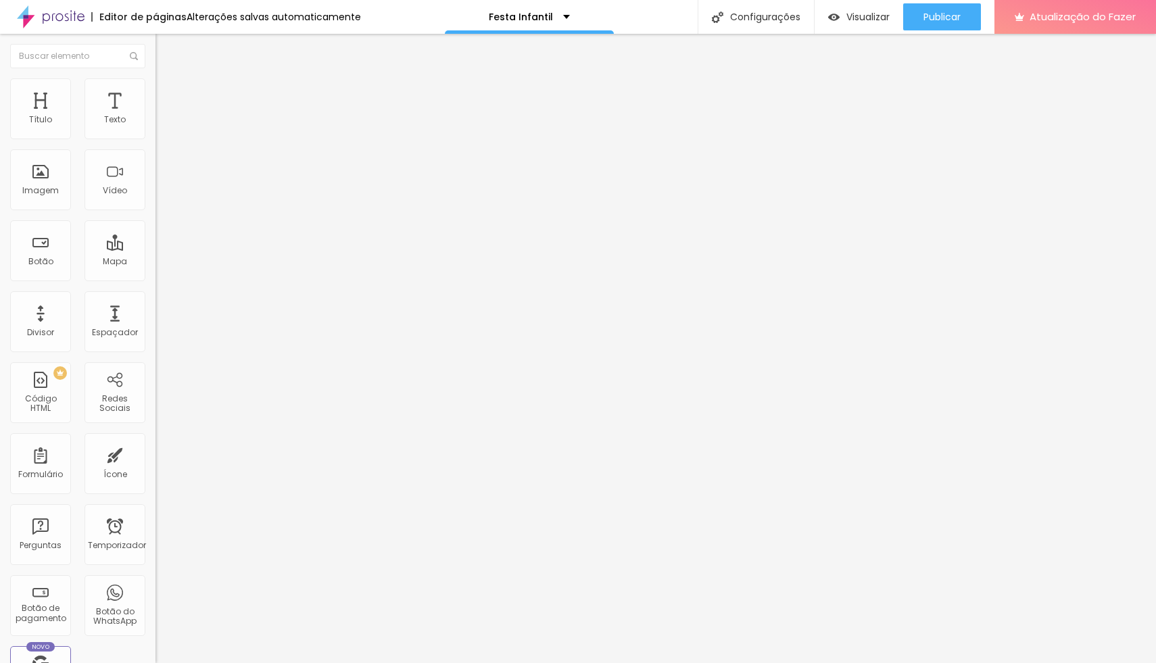
type input "62"
type input "65"
type input "67"
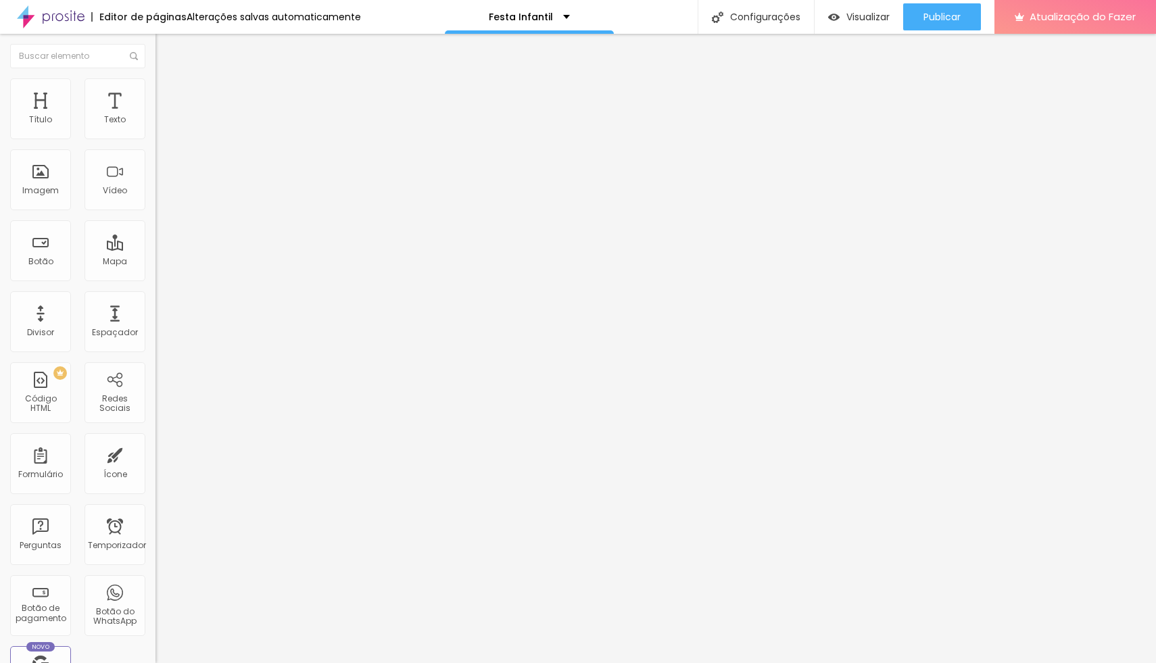
type input "67"
type input "69"
type input "71"
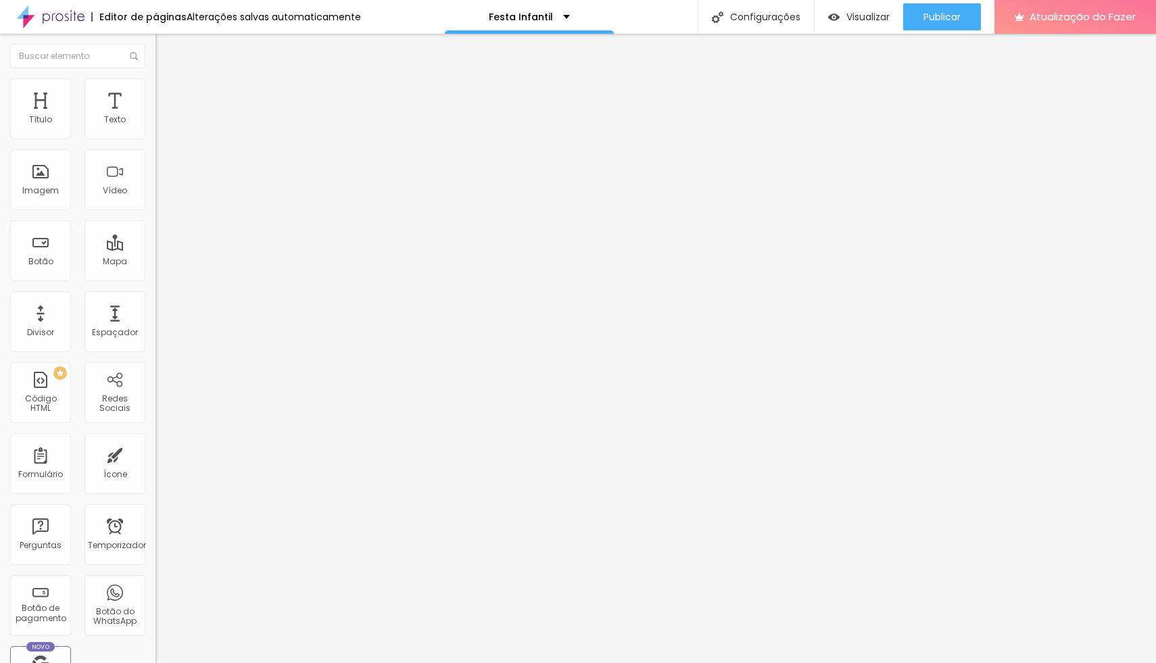
type input "75"
type input "81"
type input "85"
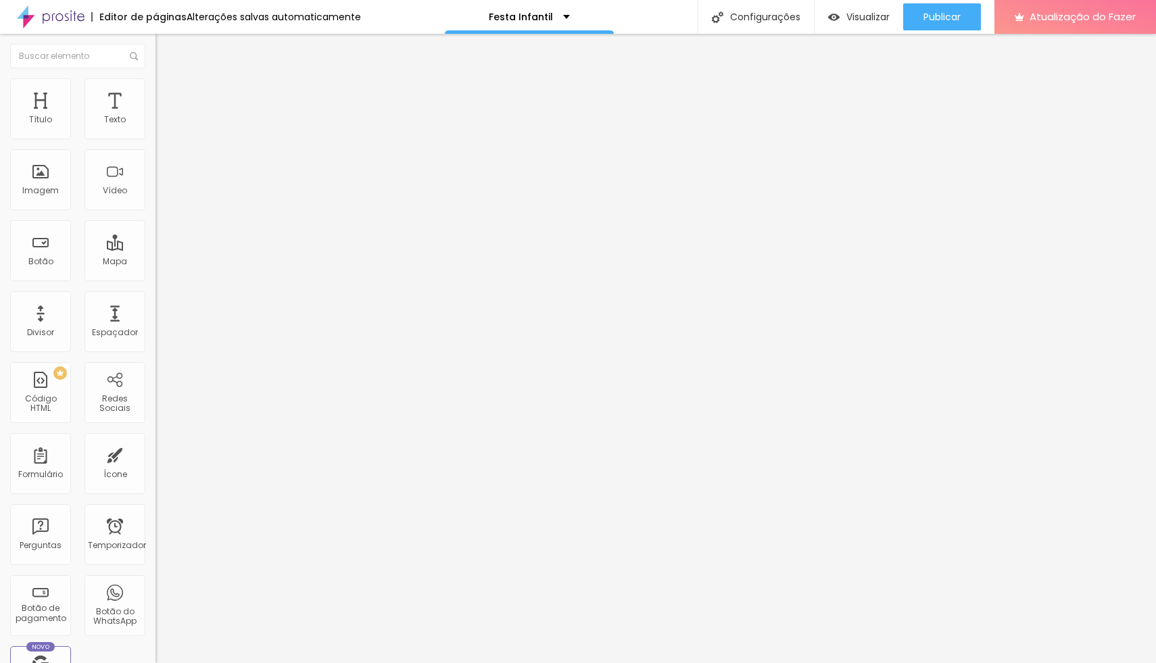
type input "85"
type input "87"
type input "88"
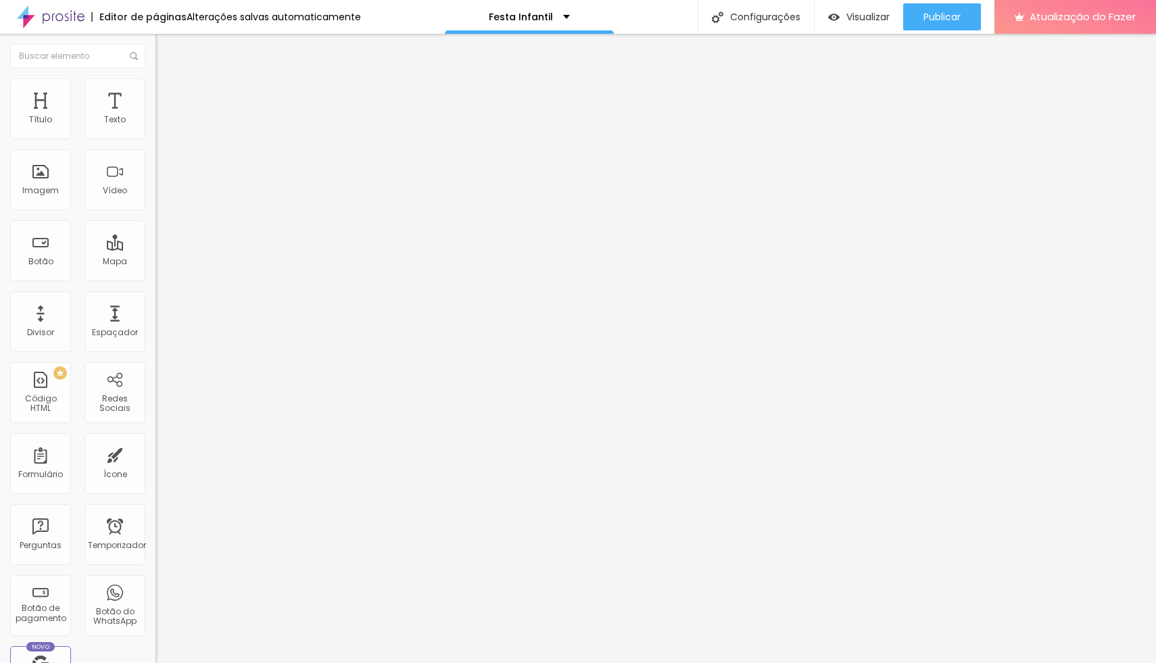
type input "93"
type input "95"
type input "96"
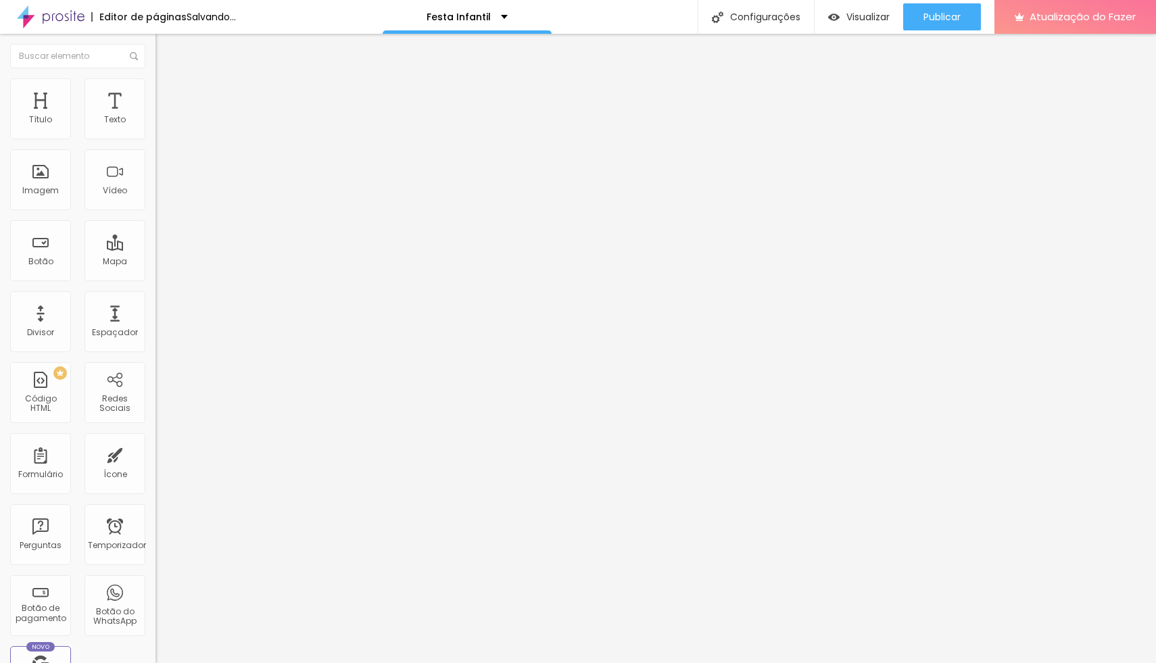
type input "96"
type input "97"
type input "98"
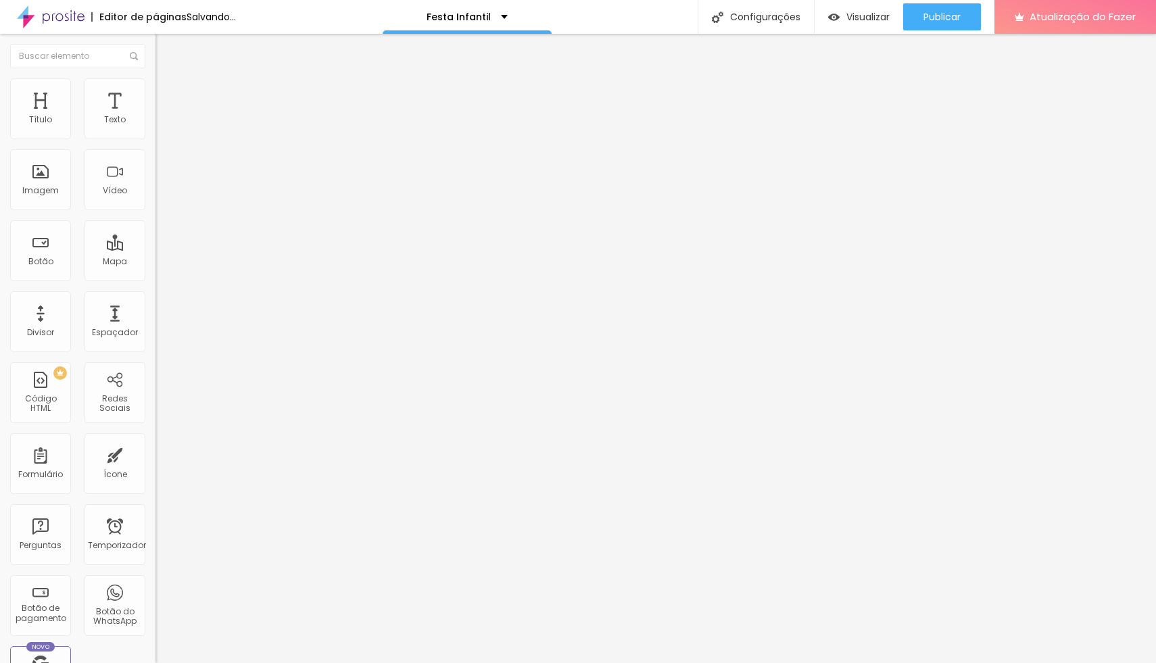
type input "100"
drag, startPoint x: 39, startPoint y: 130, endPoint x: 185, endPoint y: 170, distance: 151.2
type input "100"
click at [185, 249] on input "range" at bounding box center [198, 254] width 87 height 11
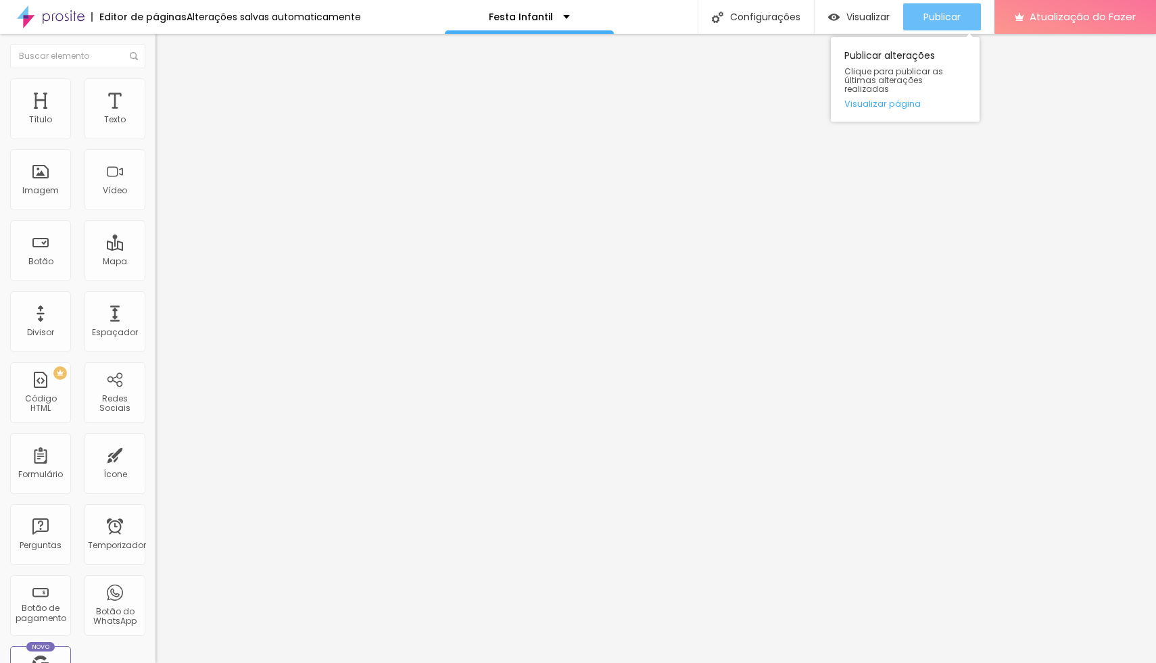
click at [942, 13] on font "Publicar" at bounding box center [941, 17] width 37 height 14
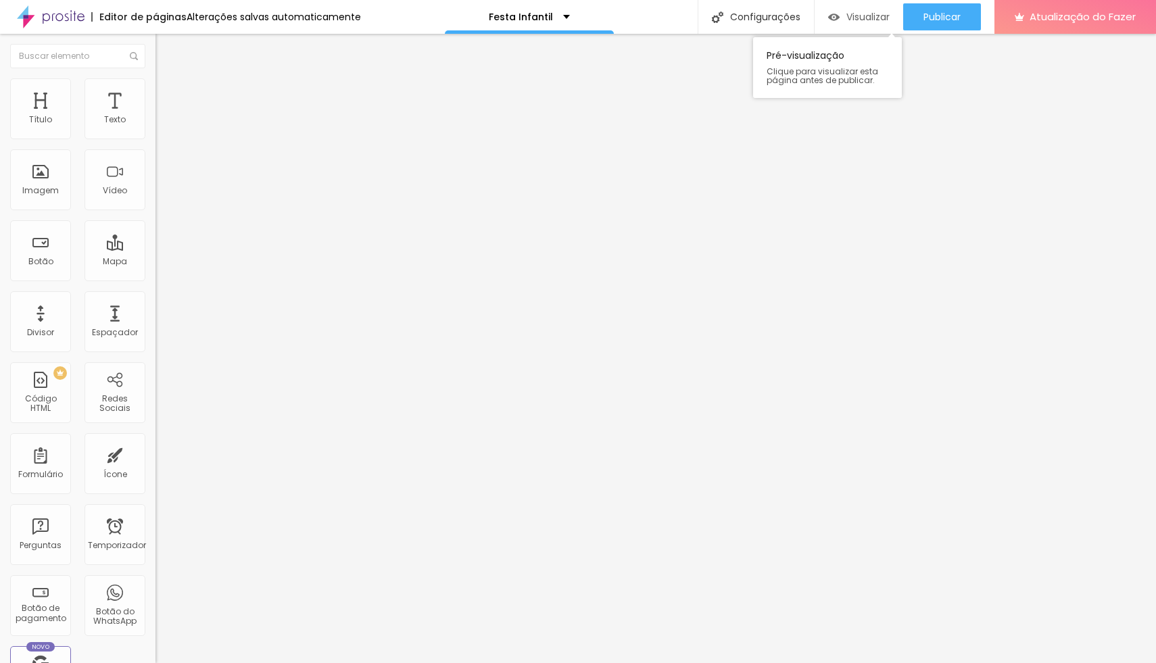
click at [842, 23] on div "Visualizar" at bounding box center [859, 16] width 62 height 27
drag, startPoint x: 97, startPoint y: 155, endPoint x: 1, endPoint y: 155, distance: 96.7
click at [155, 155] on div "Texto Click me Alinhamento Tamanho Normal Pequeno Normal Grande Link URL https:…" at bounding box center [232, 203] width 155 height 197
click at [155, 127] on input "Click me" at bounding box center [236, 121] width 162 height 14
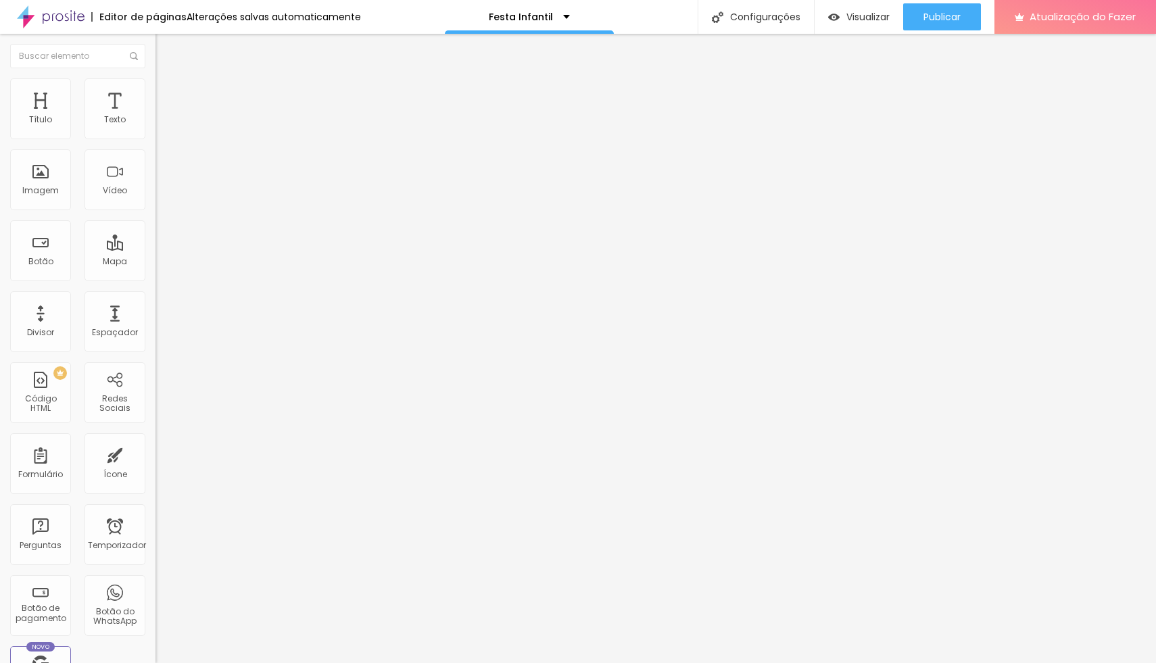
click at [155, 127] on input "Click me" at bounding box center [236, 121] width 162 height 14
type input "Link Video"
click at [155, 273] on input "https://" at bounding box center [236, 272] width 162 height 14
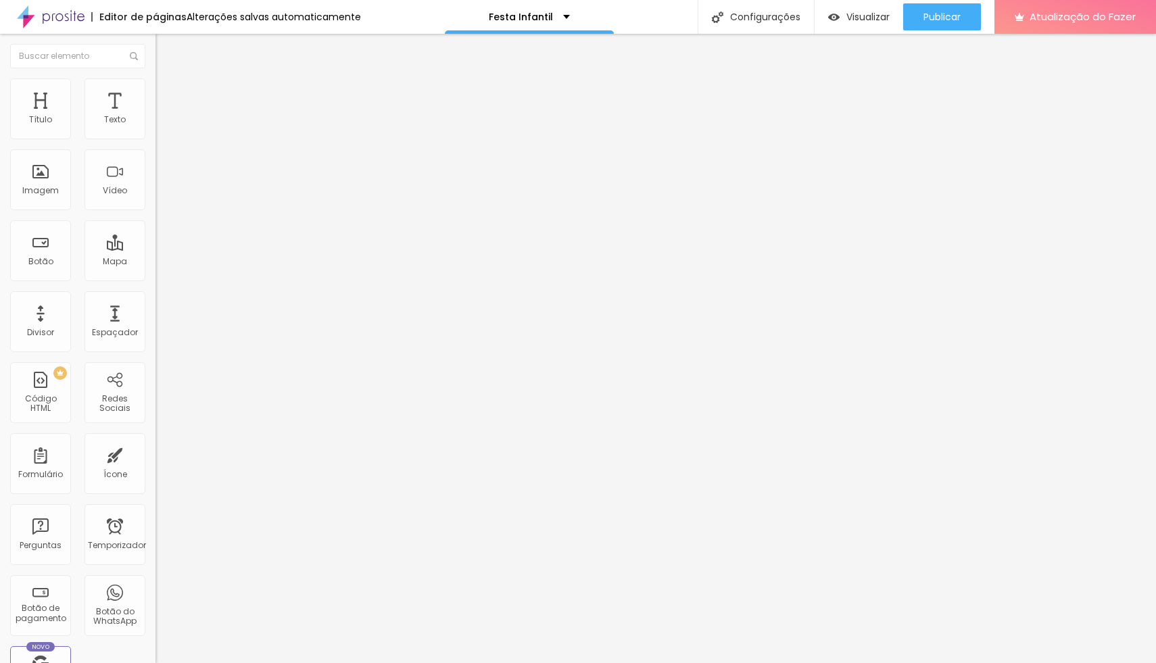
click at [155, 279] on input "https://" at bounding box center [236, 272] width 162 height 14
paste input "https://drive.google.com/drive/folders/1cugxMuBMRml5qhaXJZUiMikUpxocBLMV"
type input "https://https://drive.google.com/drive/folders/1cugxMuBMRml5qhaXJZUiMikUpxocBLMV"
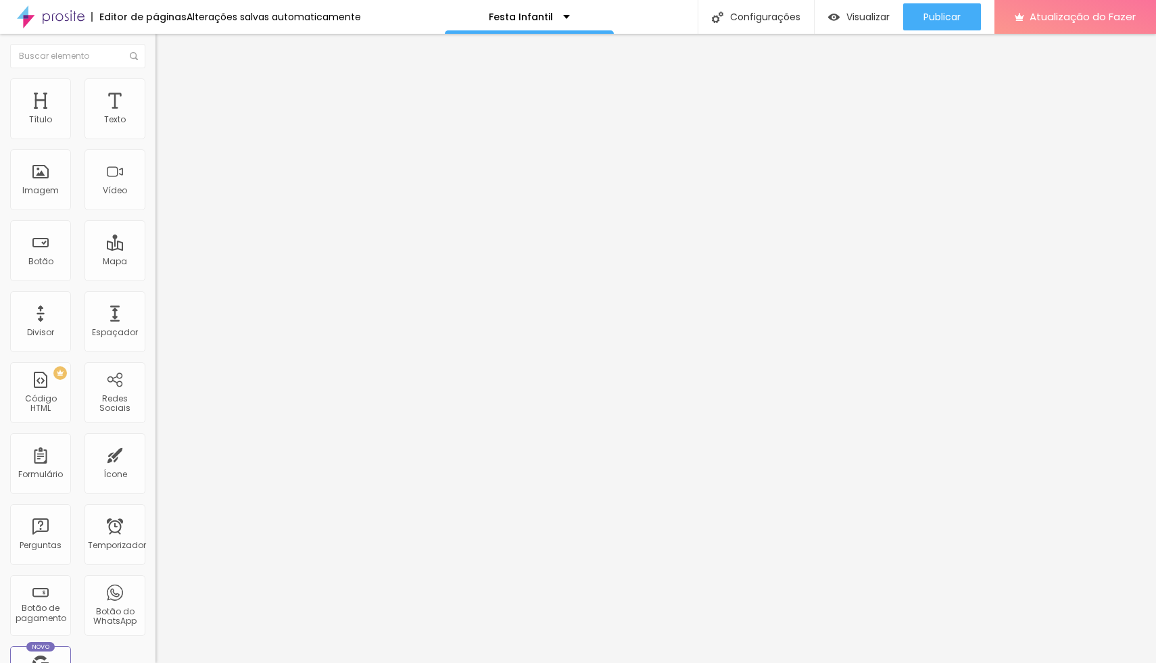
click at [155, 210] on span "Normal" at bounding box center [170, 206] width 30 height 11
click at [155, 242] on font "Grande" at bounding box center [171, 236] width 32 height 11
click at [168, 93] on font "Estilo" at bounding box center [178, 87] width 21 height 11
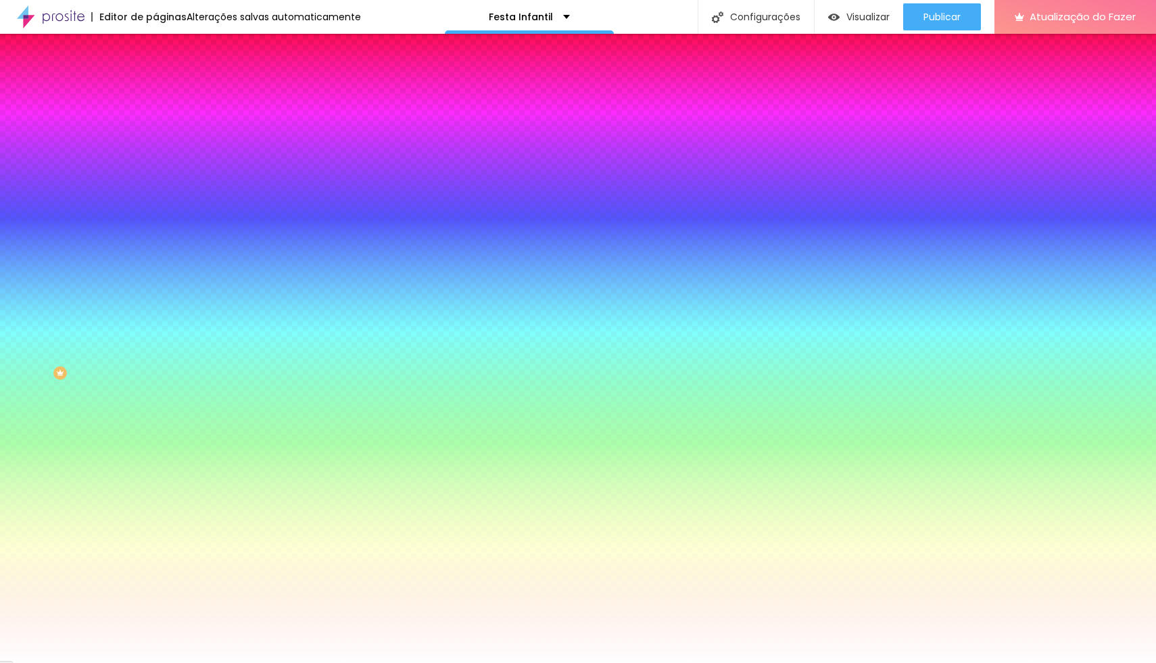
click at [155, 92] on li "Avançado" at bounding box center [232, 99] width 155 height 14
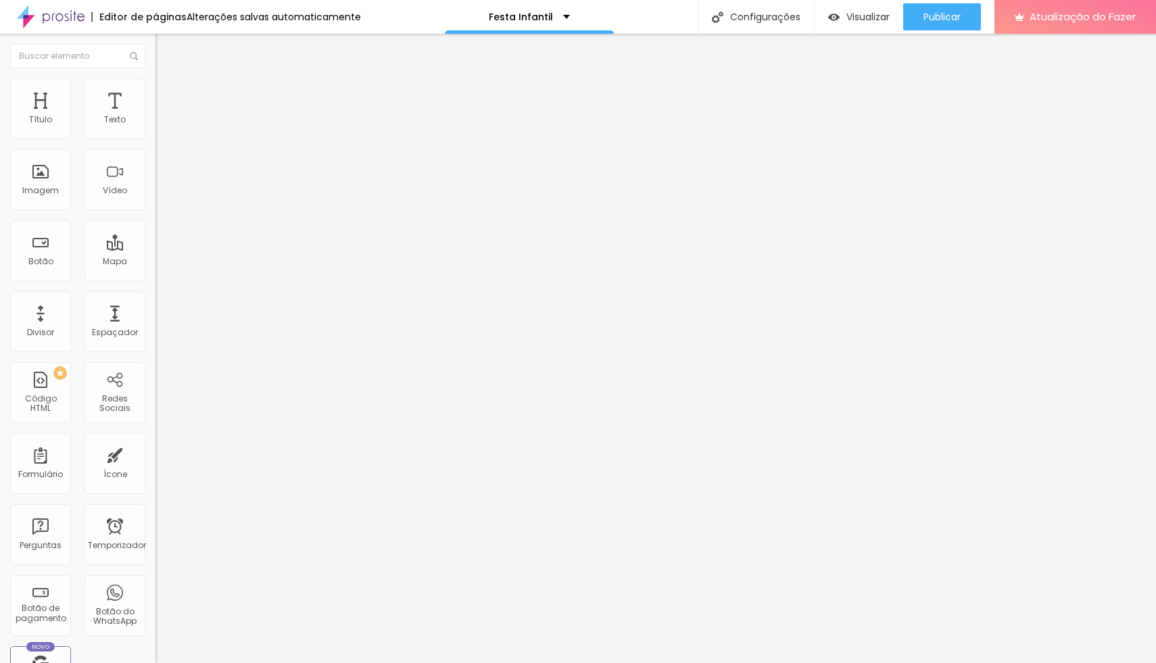
type input "7"
type input "8"
type input "9"
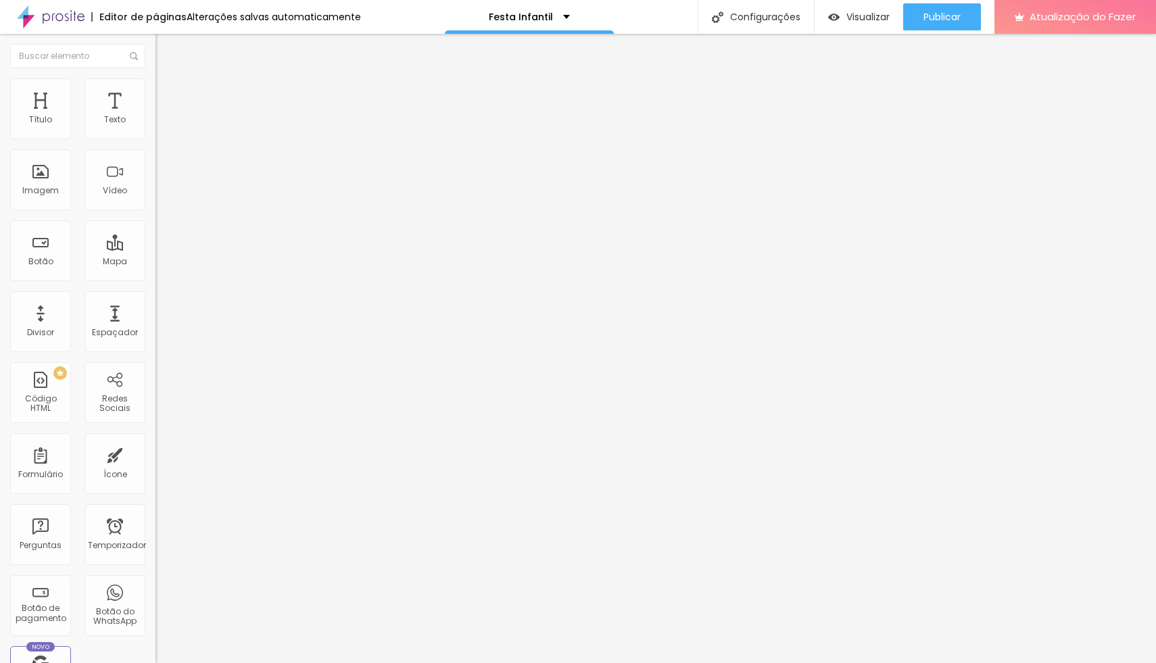
type input "9"
type input "11"
type input "12"
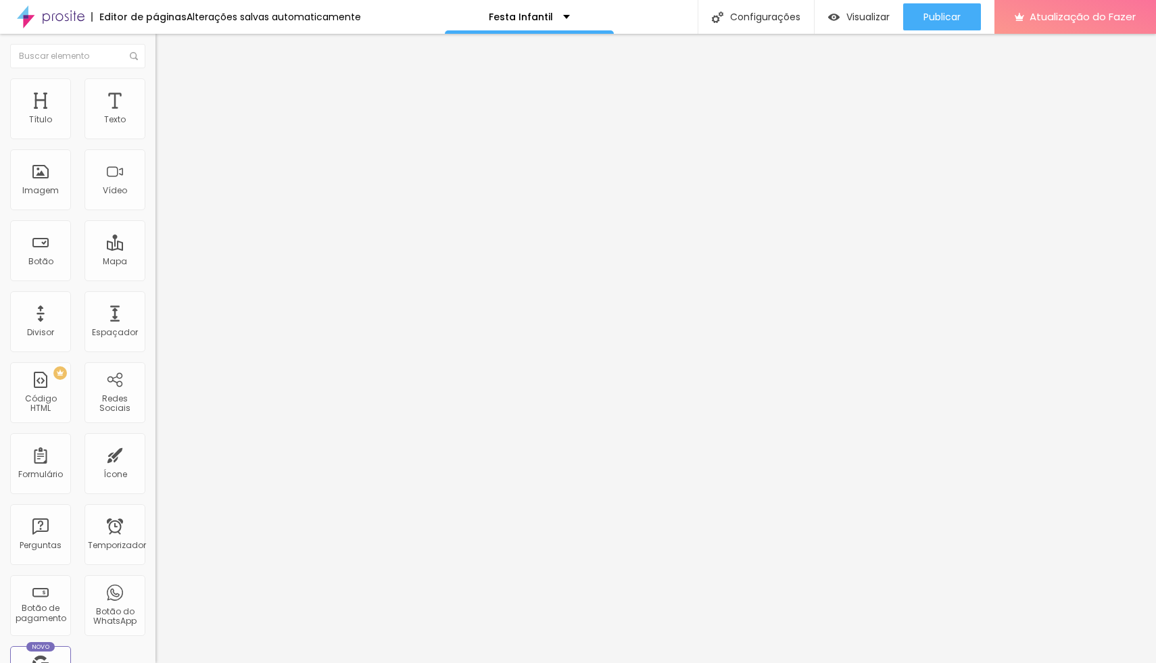
type input "13"
type input "14"
type input "15"
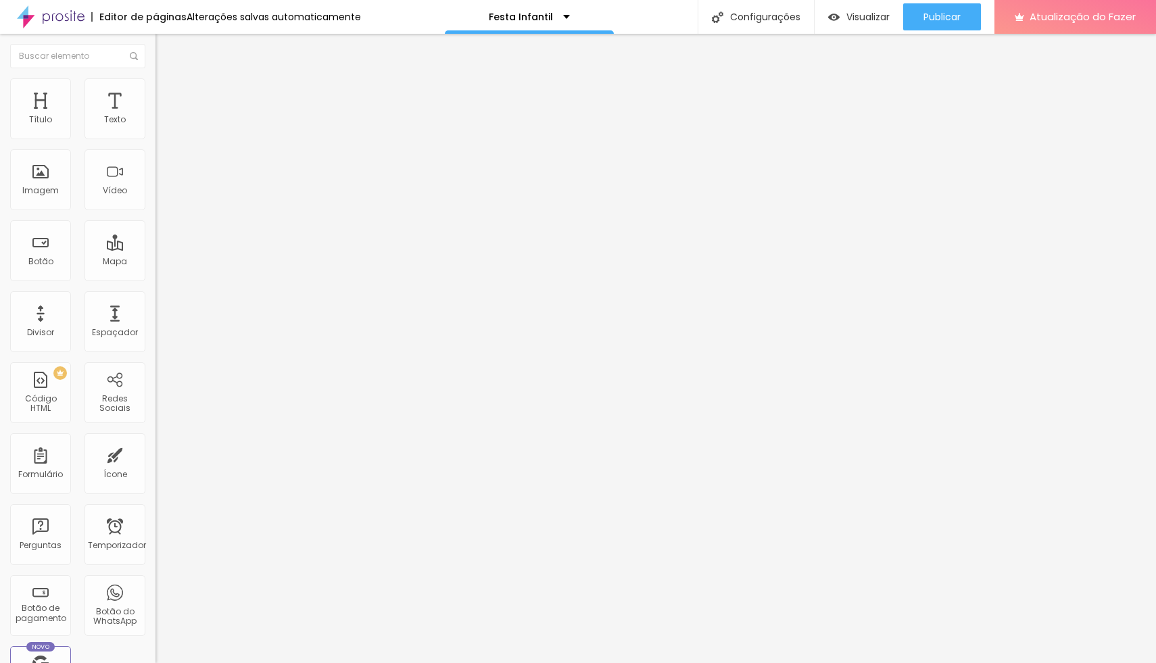
type input "15"
type input "16"
type input "17"
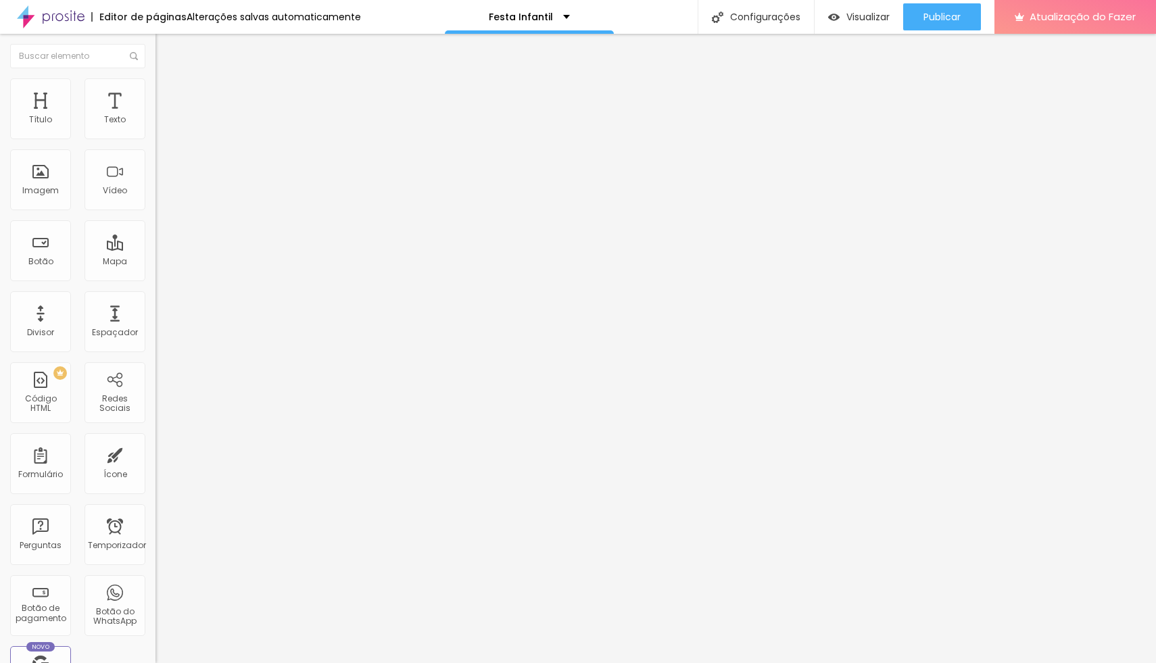
type input "18"
type input "19"
type input "20"
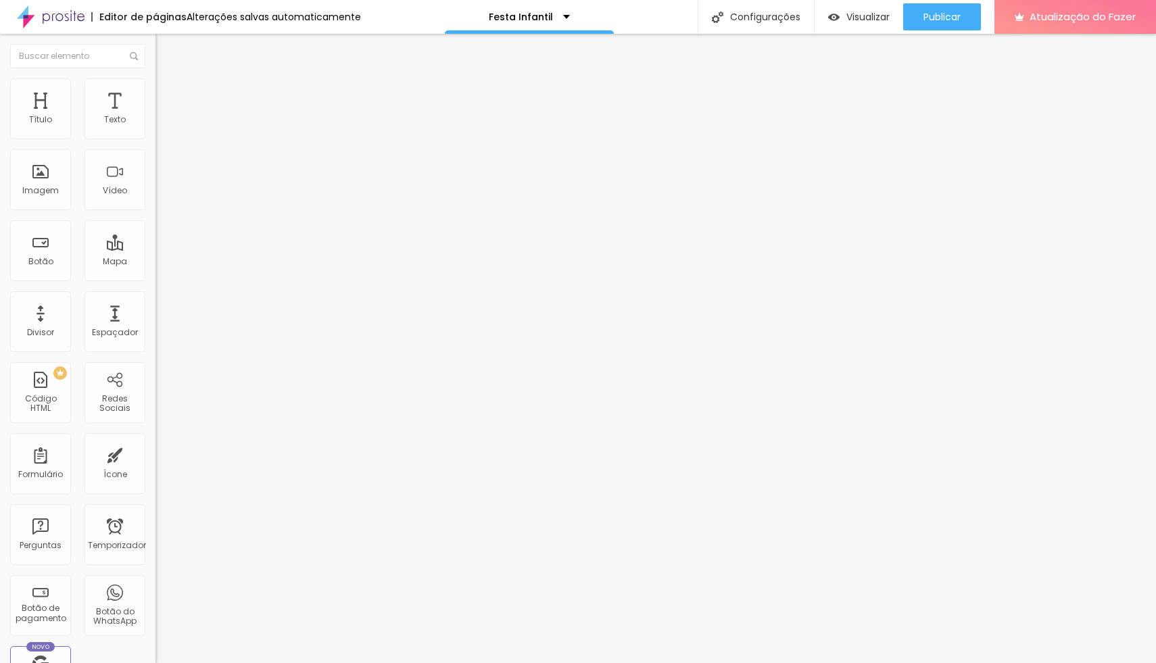
type input "20"
type input "21"
drag, startPoint x: 37, startPoint y: 132, endPoint x: 49, endPoint y: 135, distance: 13.3
type input "21"
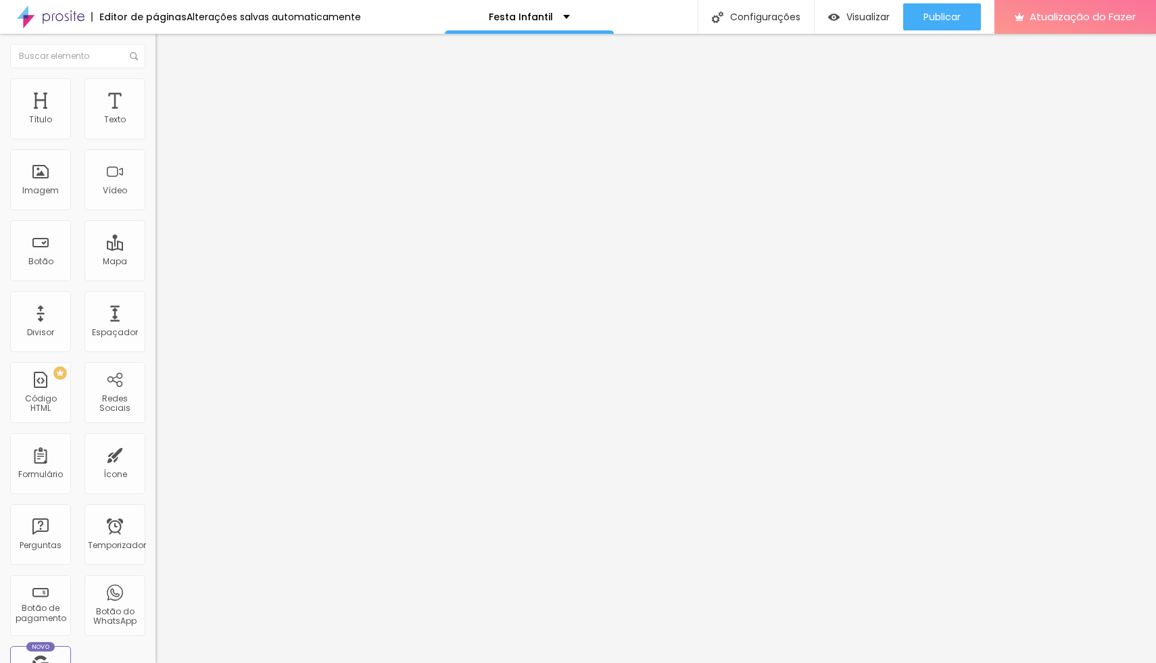
click at [155, 262] on input "range" at bounding box center [198, 267] width 87 height 11
type input "11"
drag, startPoint x: 41, startPoint y: 158, endPoint x: 49, endPoint y: 164, distance: 10.3
click at [155, 454] on div at bounding box center [232, 460] width 155 height 12
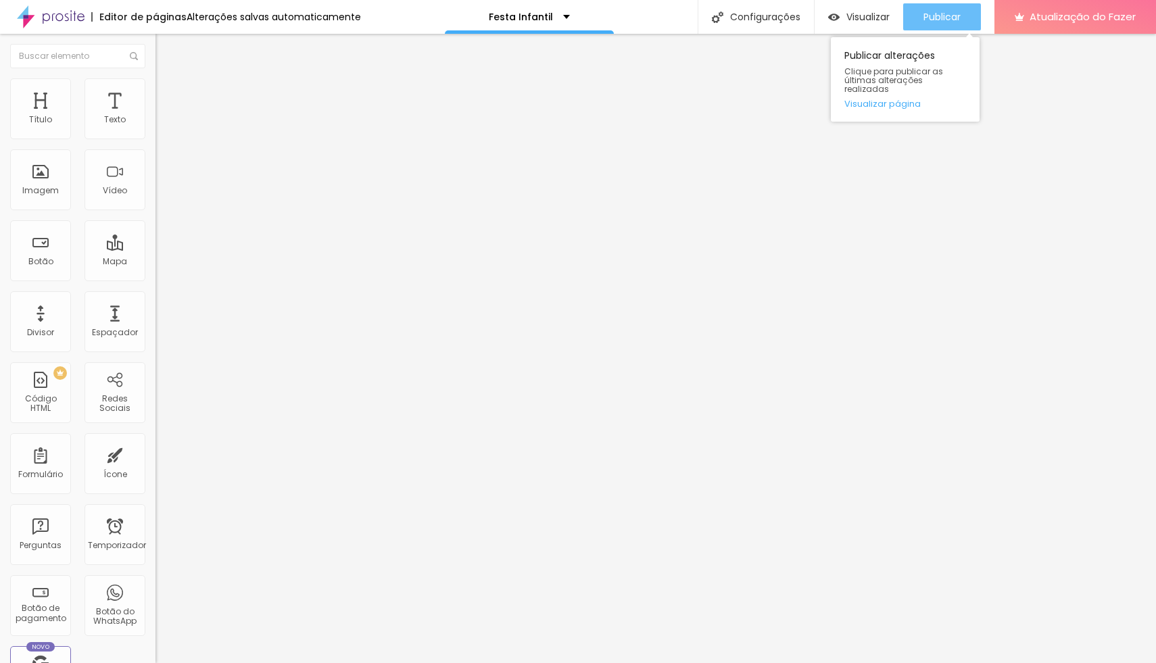
click at [942, 18] on font "Publicar" at bounding box center [941, 17] width 37 height 14
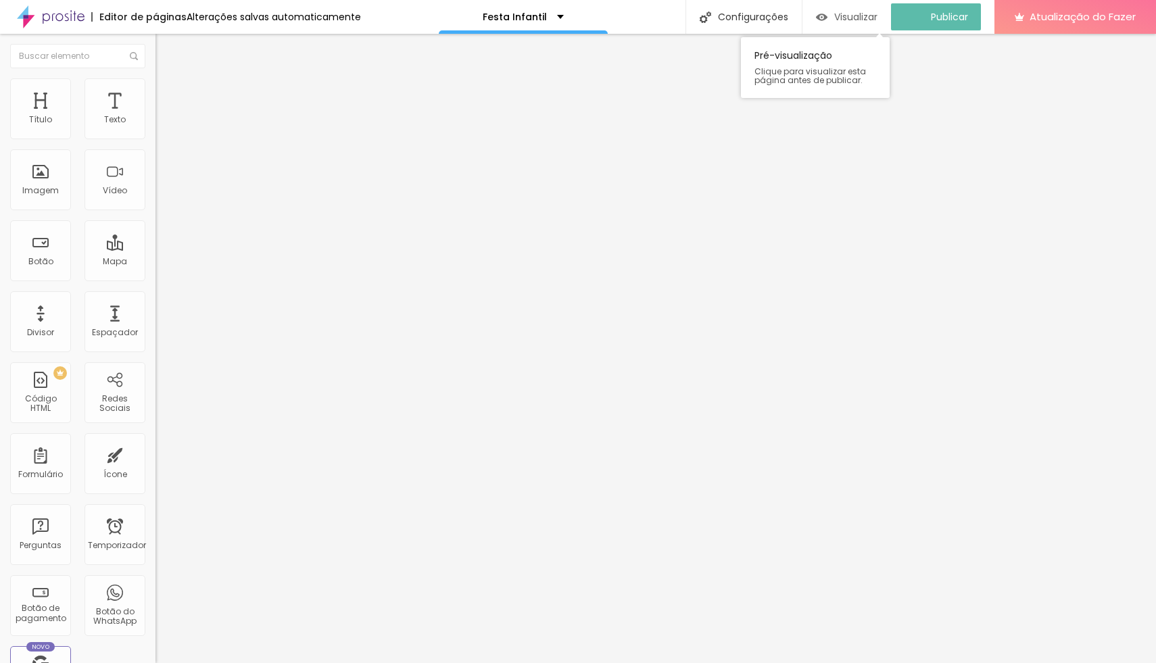
click at [869, 17] on font "Visualizar" at bounding box center [855, 17] width 43 height 14
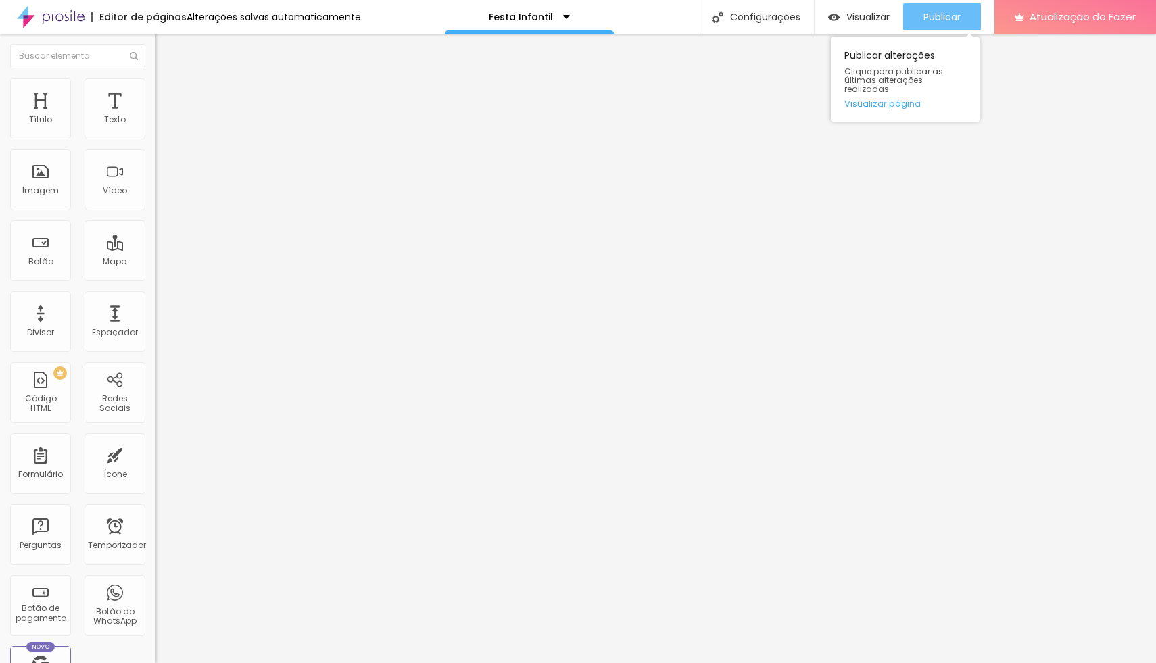
click at [923, 3] on div "Publicar" at bounding box center [941, 16] width 37 height 27
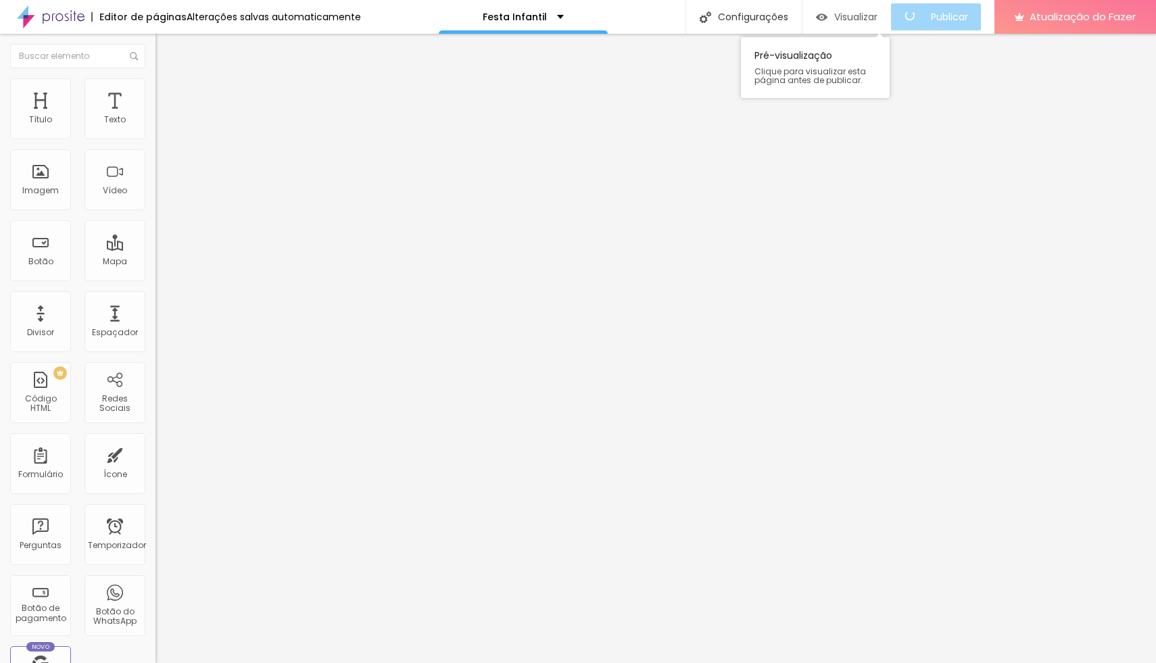
click at [872, 20] on font "Visualizar" at bounding box center [855, 17] width 43 height 14
click at [155, 78] on li "Conteúdo" at bounding box center [232, 72] width 155 height 14
click at [155, 279] on input "https://https://drive.google.com/drive/folders/1cugxMuBMRml5qhaXJZUiMikUpxocBLMV" at bounding box center [236, 272] width 162 height 14
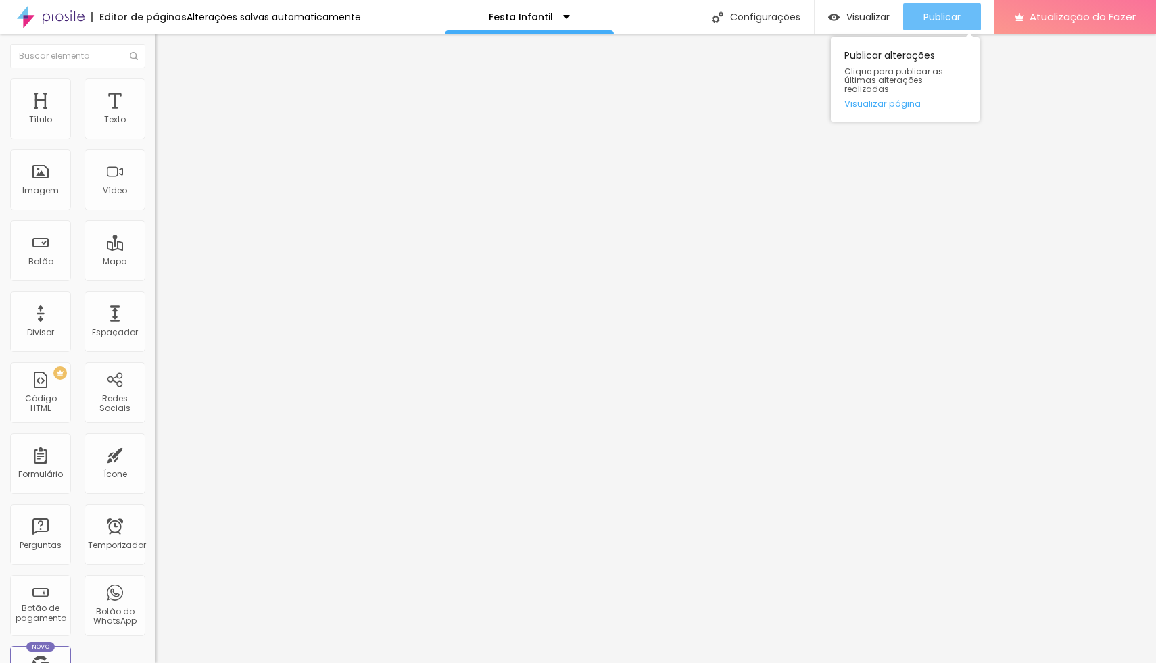
click at [915, 23] on button "Publicar" at bounding box center [942, 16] width 78 height 27
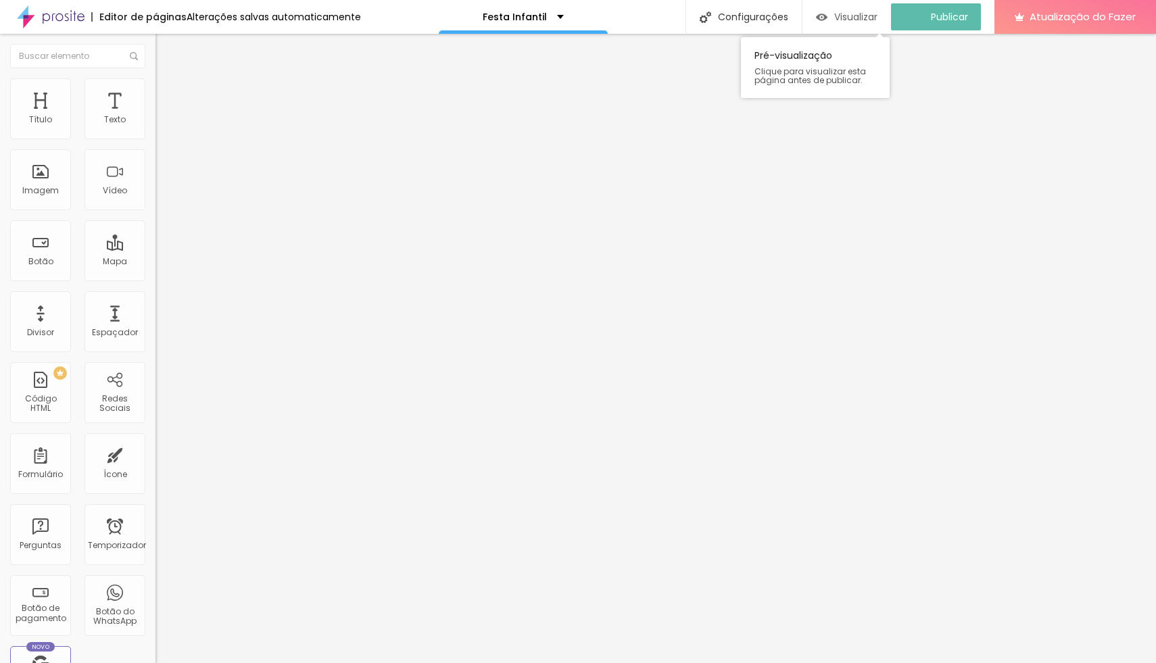
click at [852, 18] on font "Visualizar" at bounding box center [855, 17] width 43 height 14
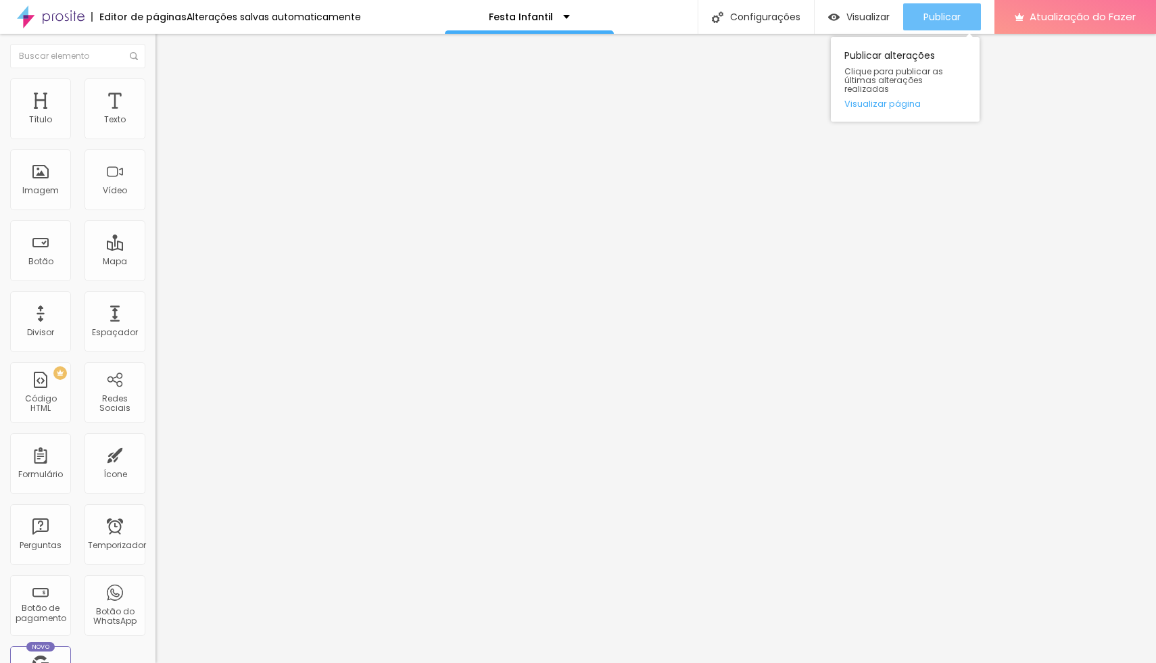
click at [923, 11] on font "Publicar" at bounding box center [941, 17] width 37 height 14
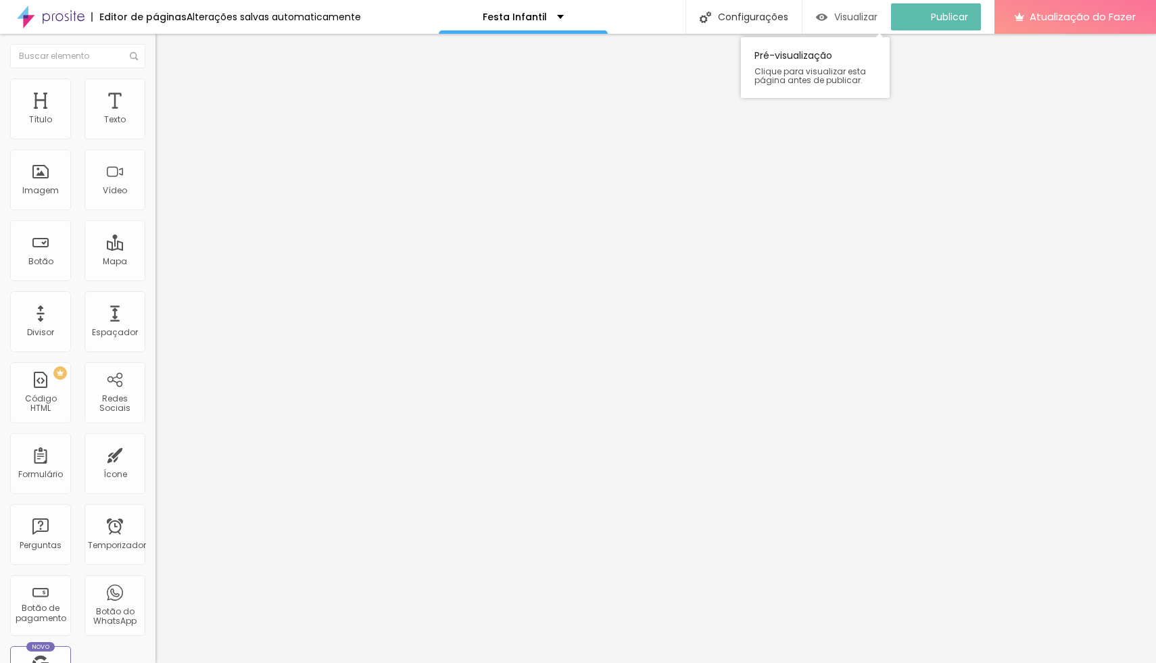
click at [878, 19] on font "Visualizar" at bounding box center [855, 17] width 43 height 14
click at [155, 137] on input "text" at bounding box center [236, 130] width 162 height 14
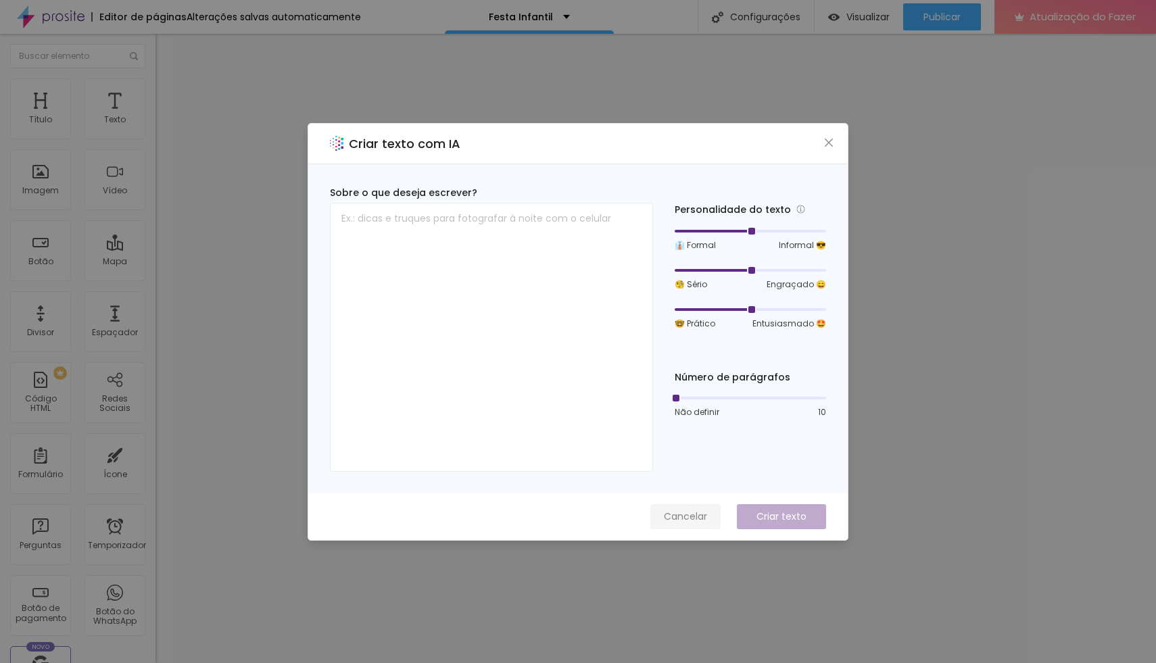
click at [692, 510] on font "Cancelar" at bounding box center [685, 517] width 43 height 14
click at [683, 521] on font "Cancelar" at bounding box center [685, 517] width 43 height 14
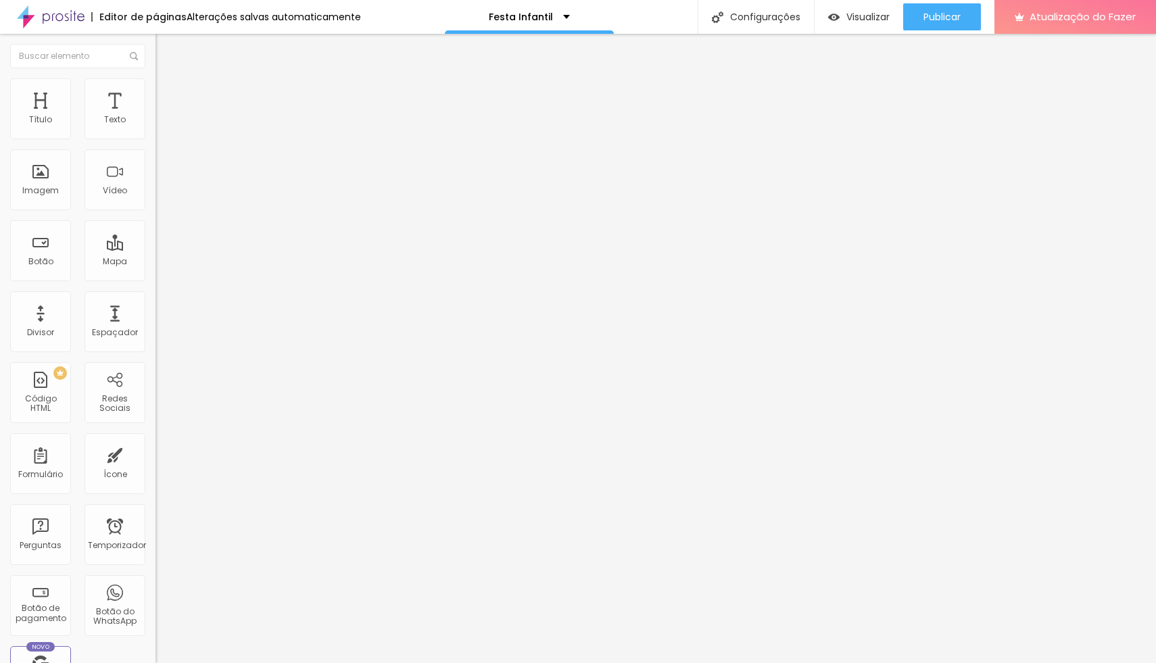
click at [155, 202] on div "Proporção" at bounding box center [232, 198] width 155 height 8
click at [155, 226] on div "Padrão 4:3" at bounding box center [232, 222] width 155 height 8
click at [155, 220] on span "Cinema" at bounding box center [172, 213] width 34 height 11
click at [155, 249] on font "Original" at bounding box center [171, 242] width 32 height 11
click at [168, 93] on font "Estilo" at bounding box center [178, 87] width 21 height 11
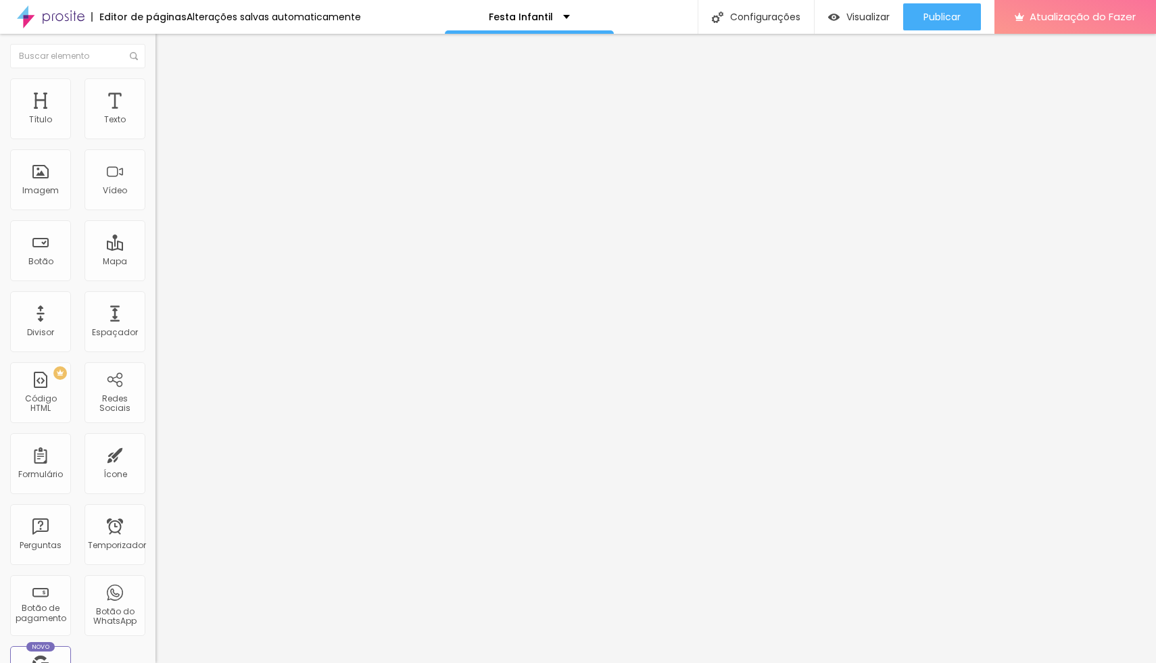
click at [155, 92] on img at bounding box center [161, 98] width 12 height 12
click at [155, 85] on li "Estilo" at bounding box center [232, 85] width 155 height 14
type input "95"
type input "90"
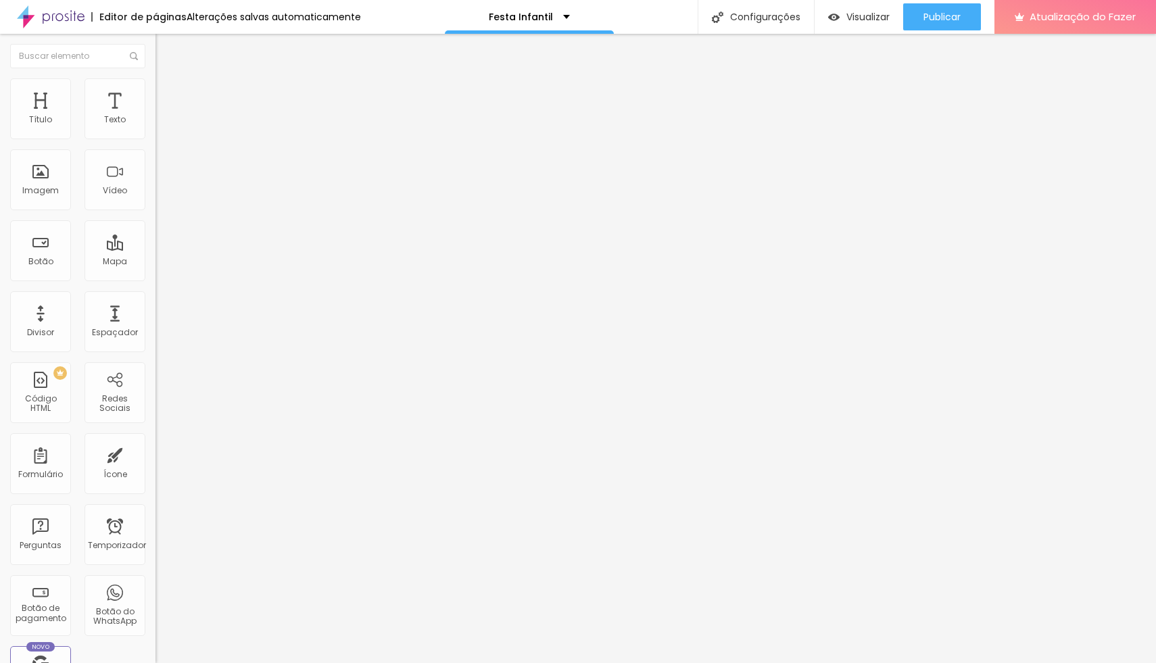
type input "90"
type input "85"
type input "80"
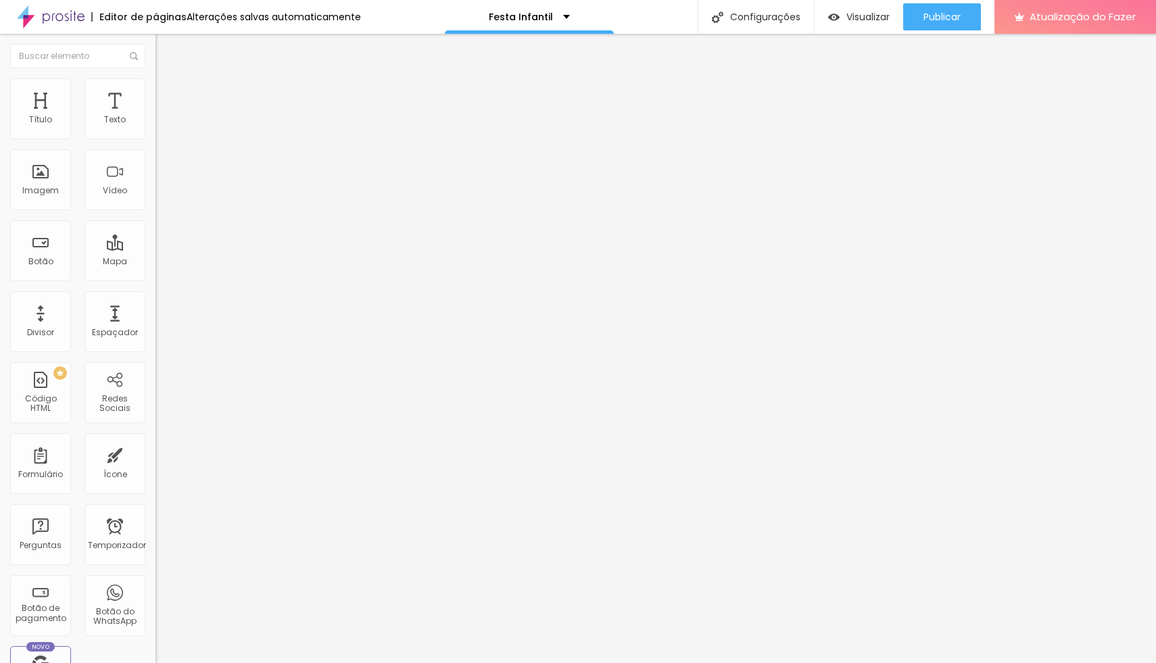
type input "70"
type input "65"
type input "60"
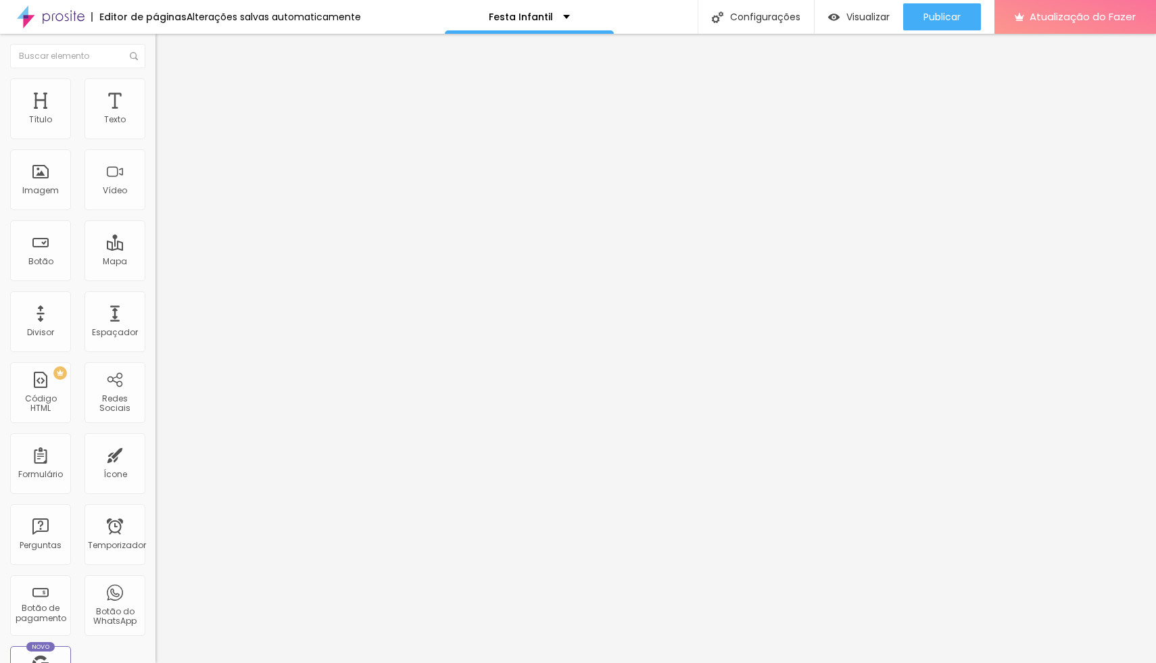
type input "60"
type input "55"
type input "50"
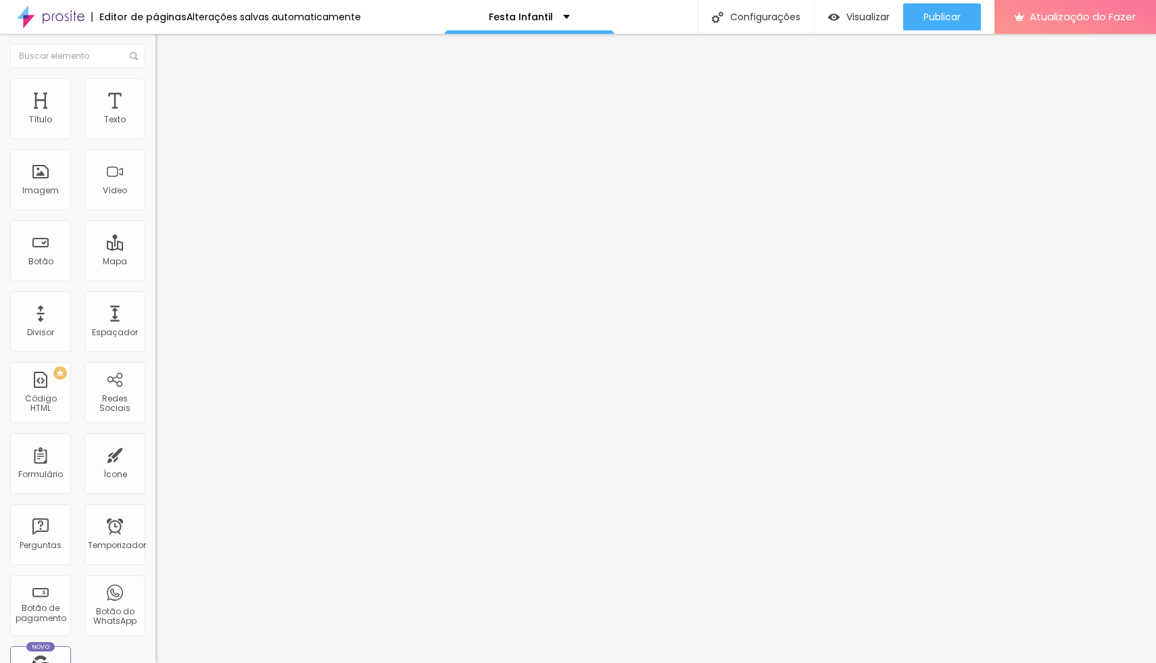
type input "45"
drag, startPoint x: 135, startPoint y: 145, endPoint x: 72, endPoint y: 168, distance: 67.6
type input "45"
click at [155, 139] on input "range" at bounding box center [198, 133] width 87 height 11
click at [155, 171] on img at bounding box center [159, 166] width 9 height 9
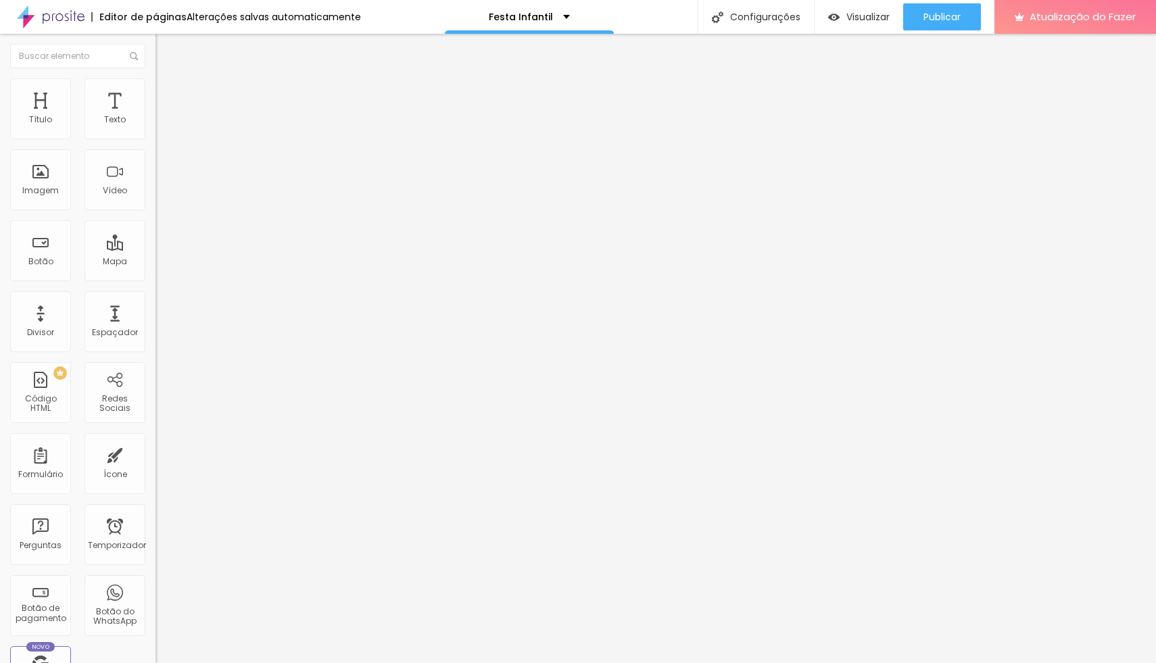
click at [155, 80] on li "Estilo" at bounding box center [232, 85] width 155 height 14
type input "40"
type input "35"
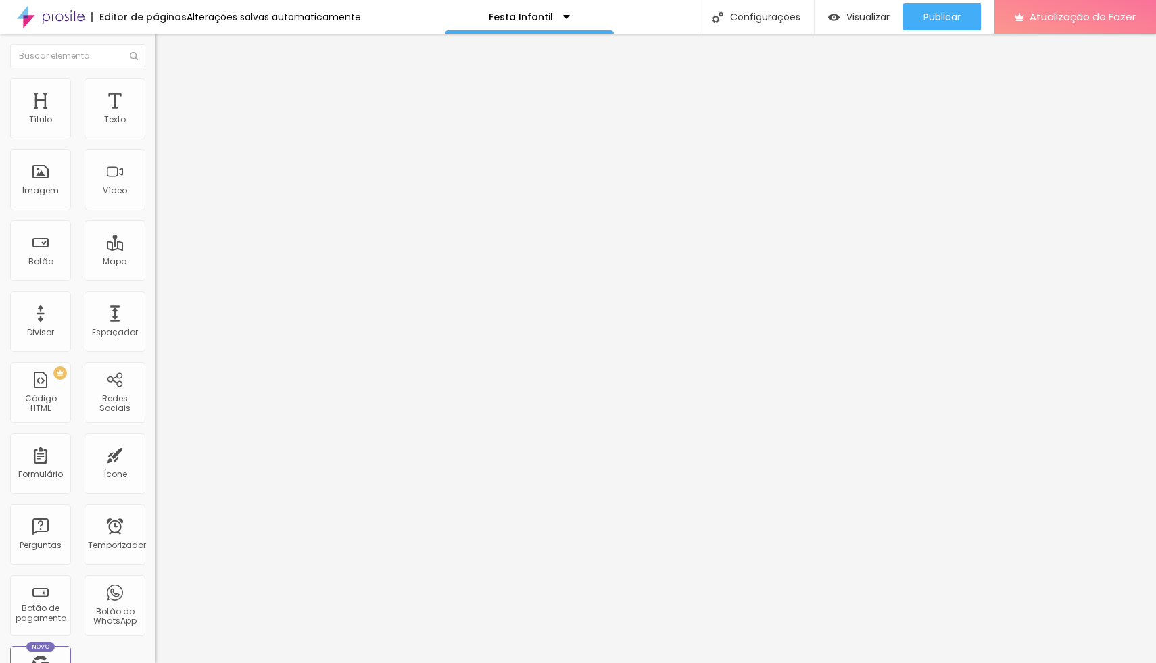
type input "30"
type input "25"
drag, startPoint x: 59, startPoint y: 145, endPoint x: 36, endPoint y: 151, distance: 23.6
type input "25"
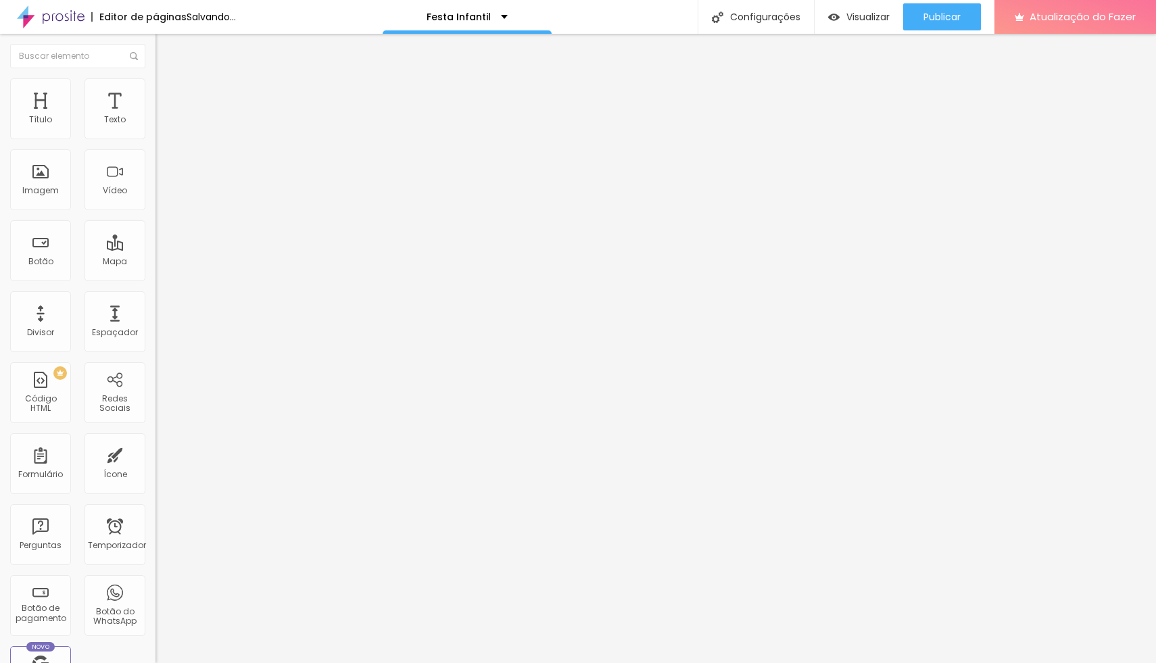
click at [155, 139] on input "range" at bounding box center [198, 133] width 87 height 11
click at [168, 93] on font "Estilo" at bounding box center [178, 87] width 21 height 11
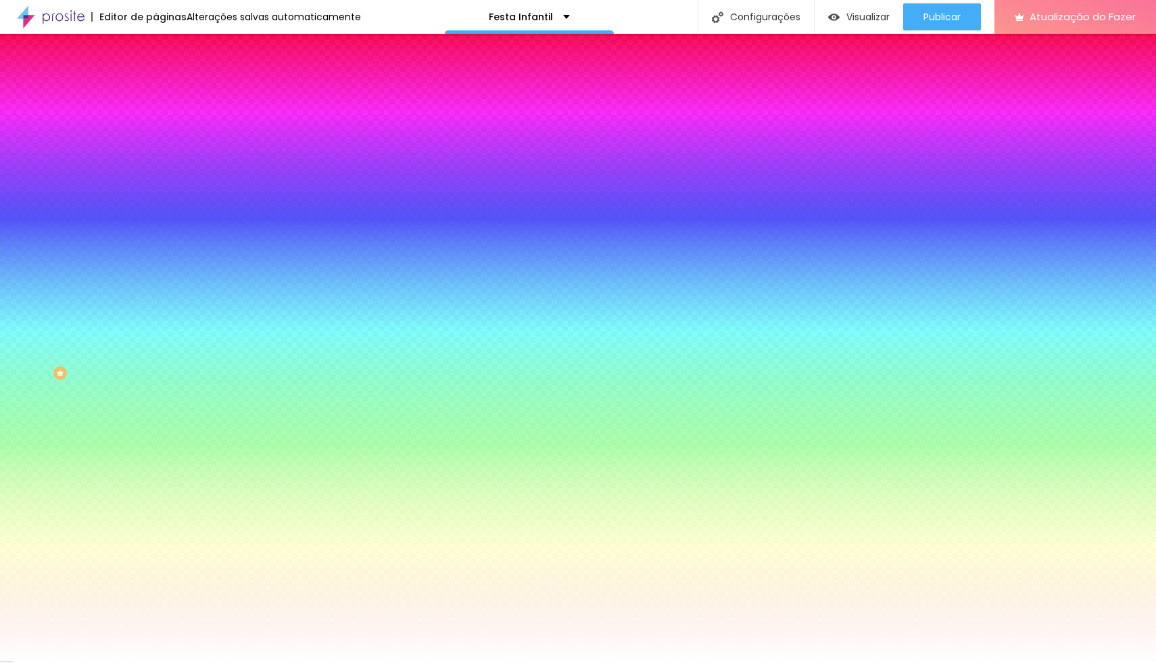
click at [168, 95] on font "Avançado" at bounding box center [190, 100] width 45 height 11
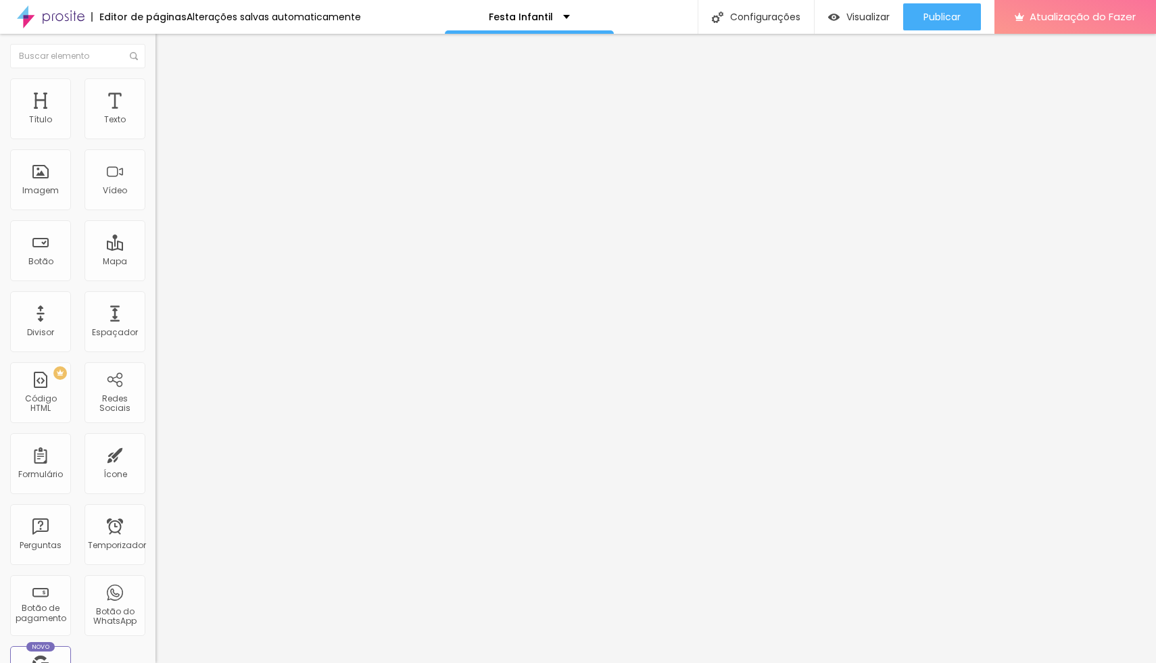
click at [155, 78] on li "Conteúdo" at bounding box center [232, 72] width 155 height 14
click at [155, 182] on img at bounding box center [159, 176] width 9 height 9
click at [943, 24] on div "Publicar" at bounding box center [941, 16] width 37 height 27
